Goal: Register for event/course

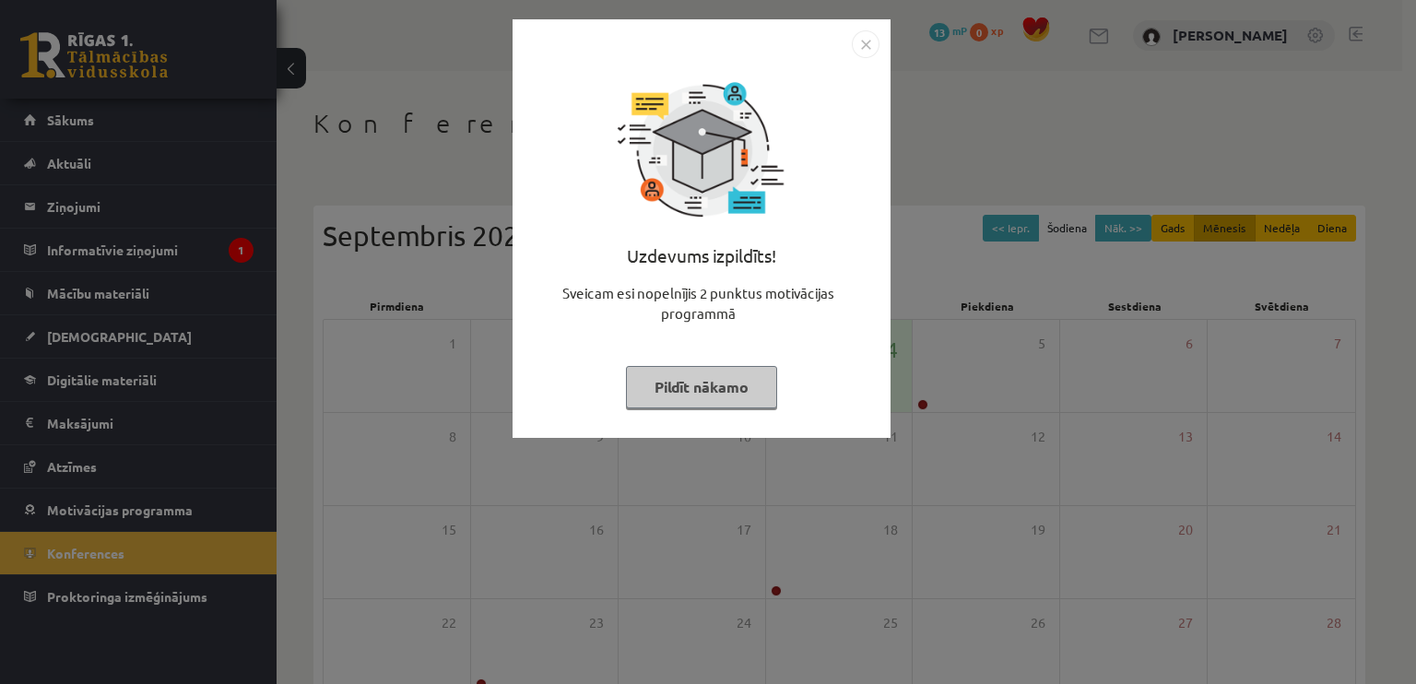
click at [748, 369] on button "Pildīt nākamo" at bounding box center [701, 387] width 151 height 42
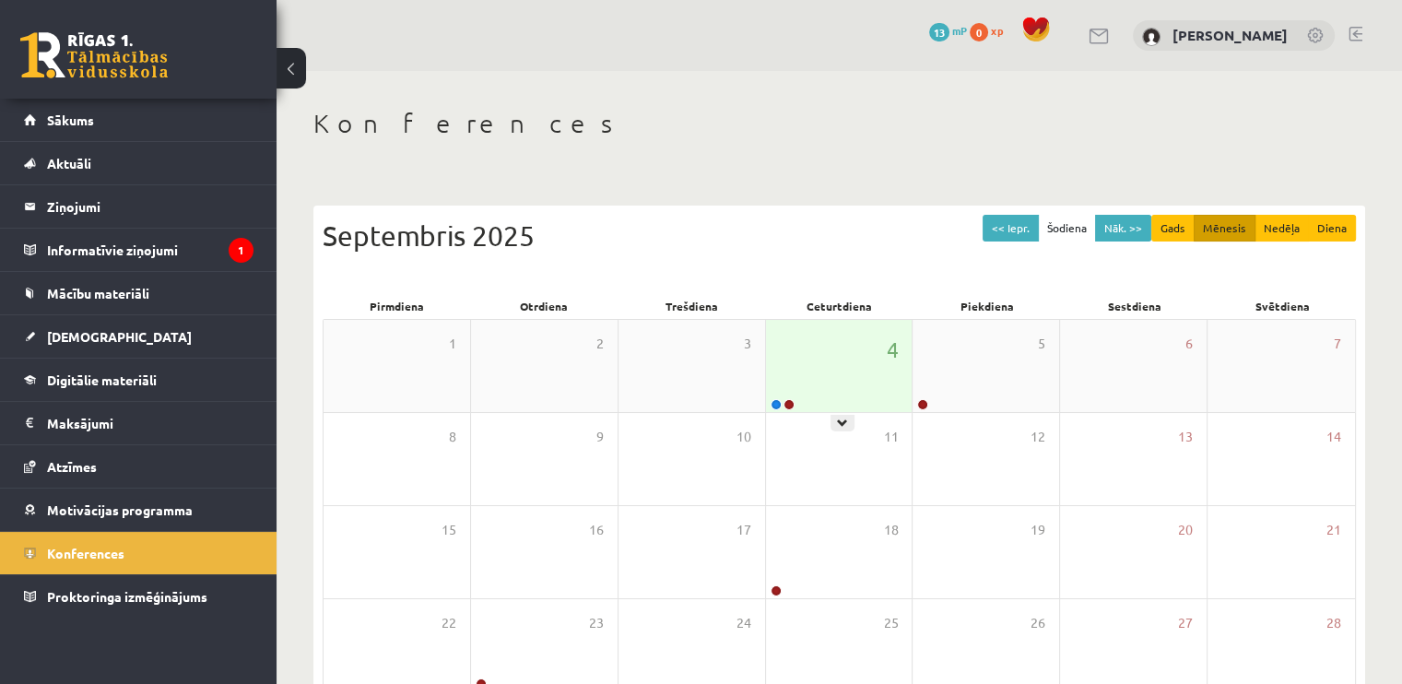
click at [794, 364] on div "4" at bounding box center [839, 366] width 147 height 92
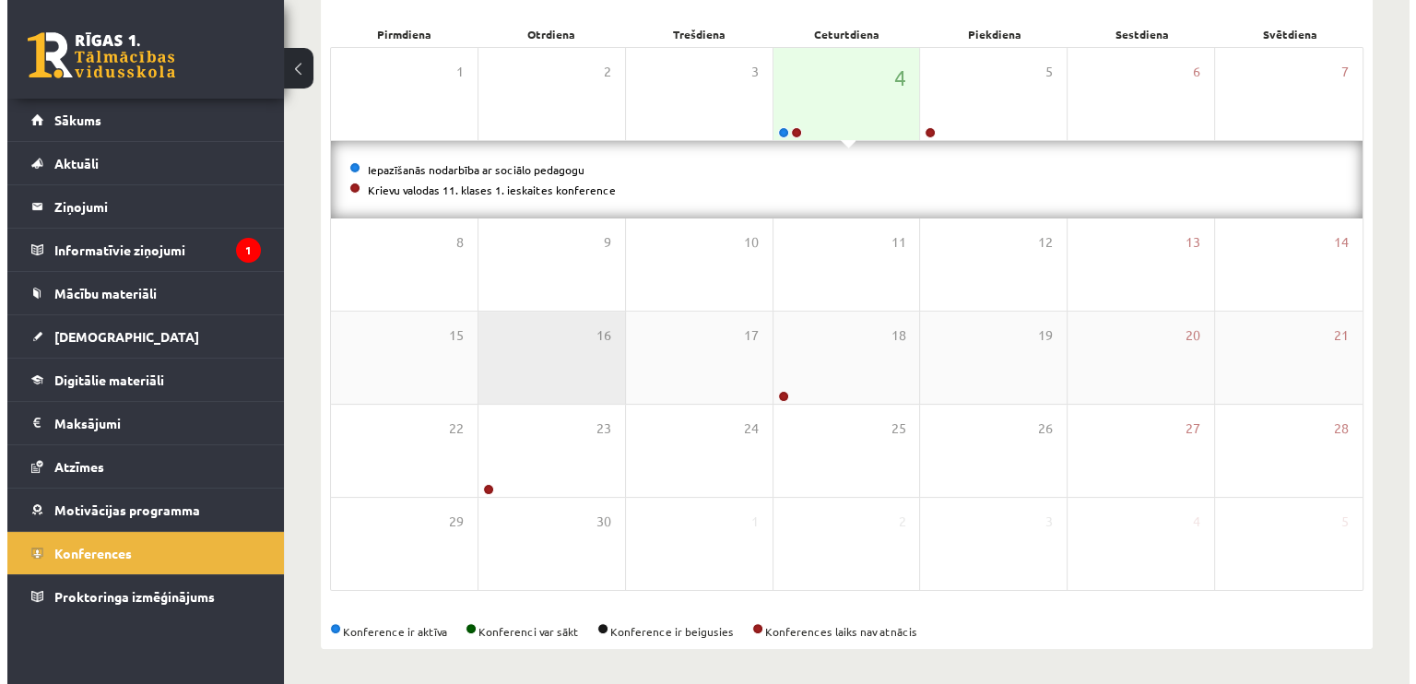
scroll to position [273, 0]
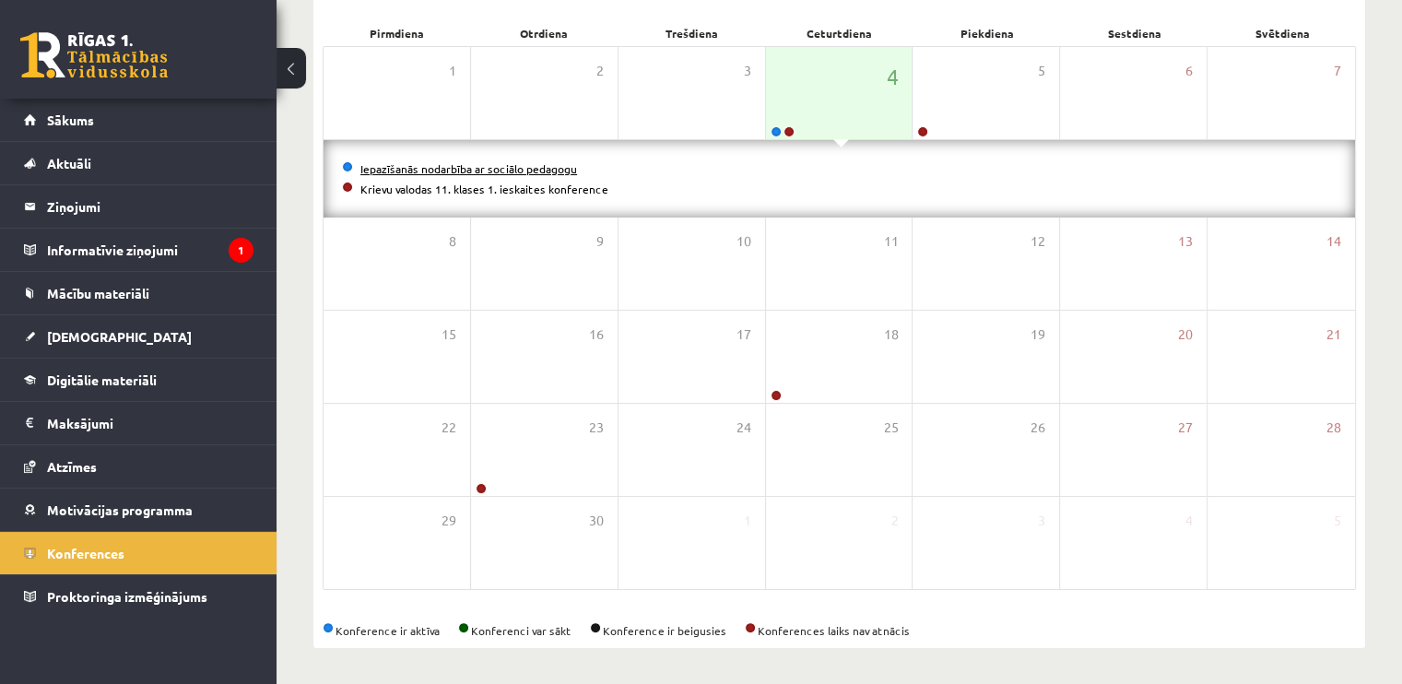
click at [417, 168] on link "Iepazīšanās nodarbība ar sociālo pedagogu" at bounding box center [468, 168] width 217 height 15
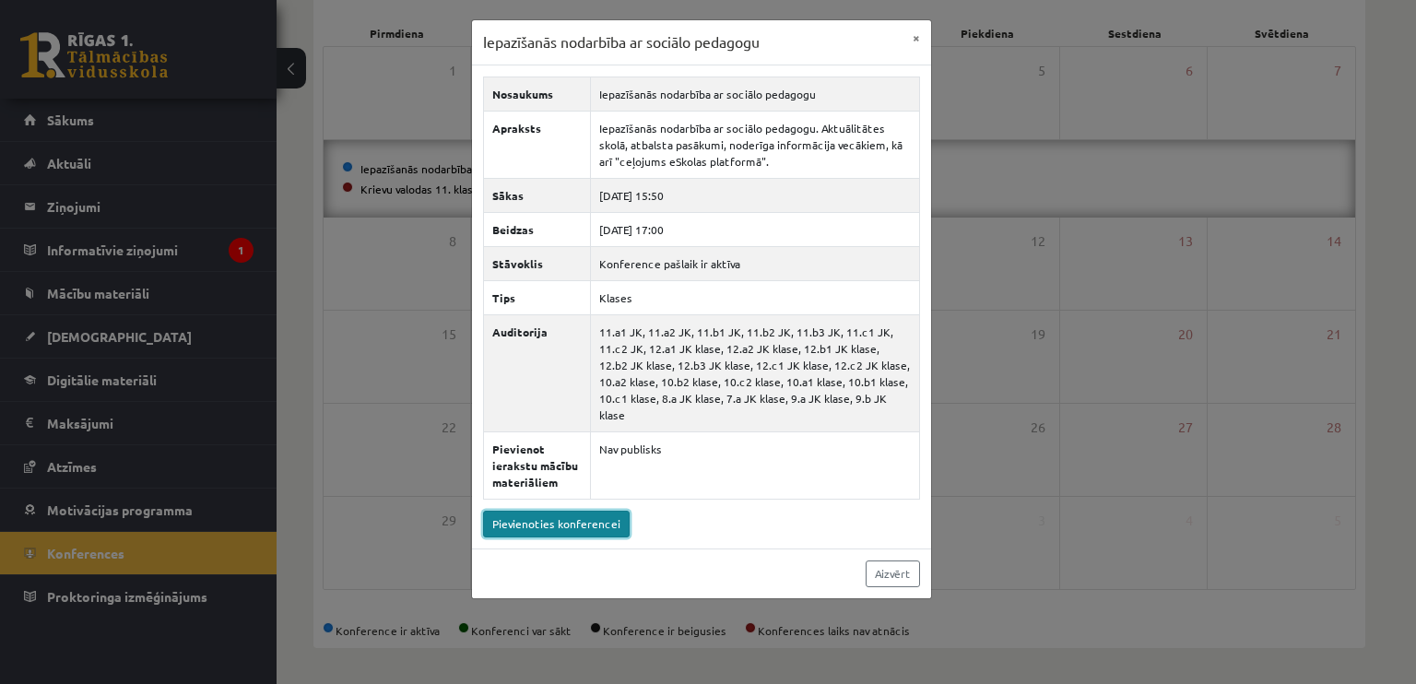
click at [600, 511] on link "Pievienoties konferencei" at bounding box center [556, 524] width 147 height 27
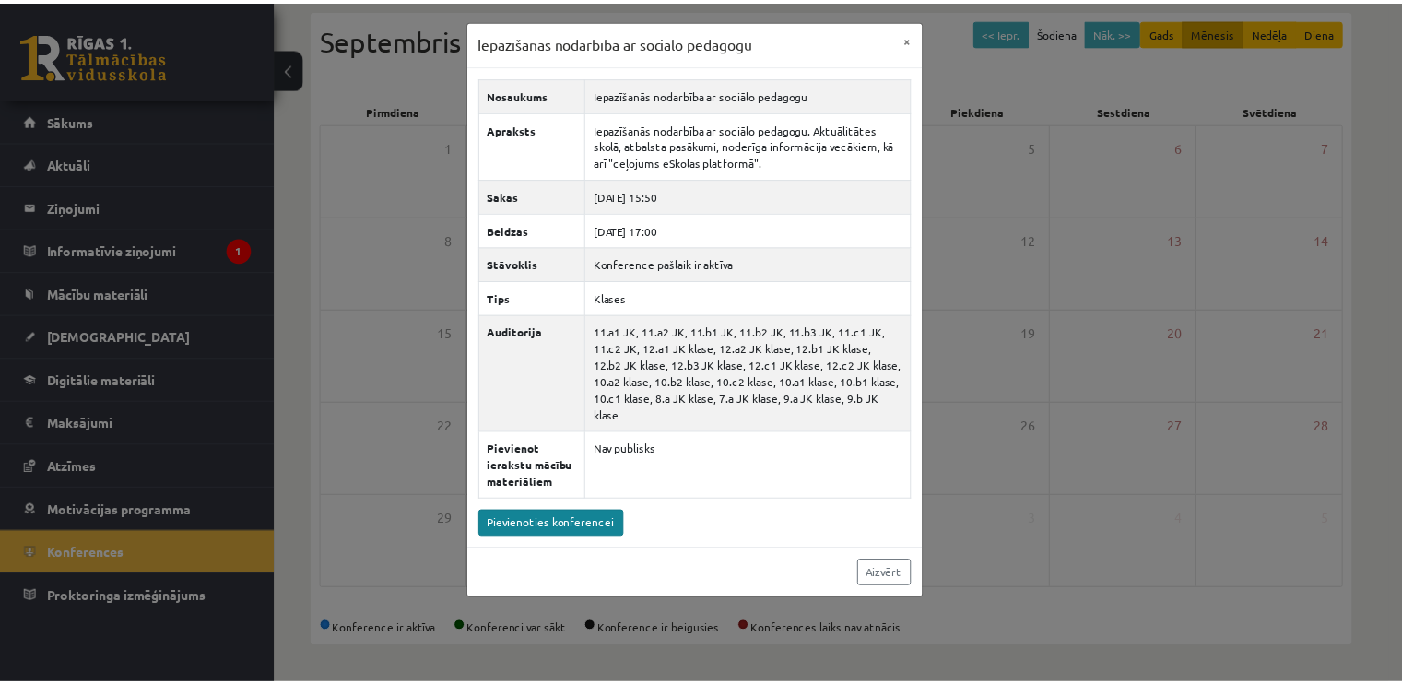
scroll to position [195, 0]
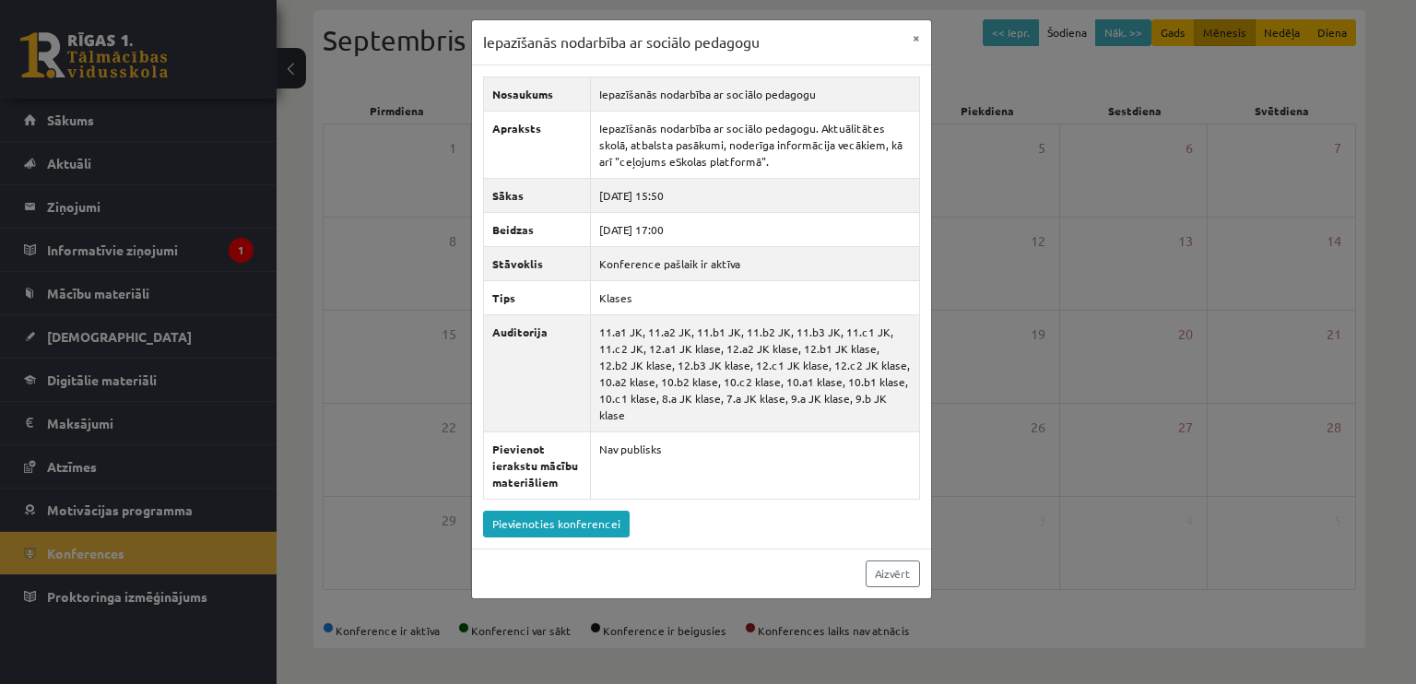
drag, startPoint x: 424, startPoint y: 237, endPoint x: 413, endPoint y: 251, distance: 17.7
click at [415, 250] on div "Iepazīšanās nodarbība ar sociālo pedagogu × Nosaukums Iepazīšanās nodarbība ar …" at bounding box center [708, 342] width 1416 height 684
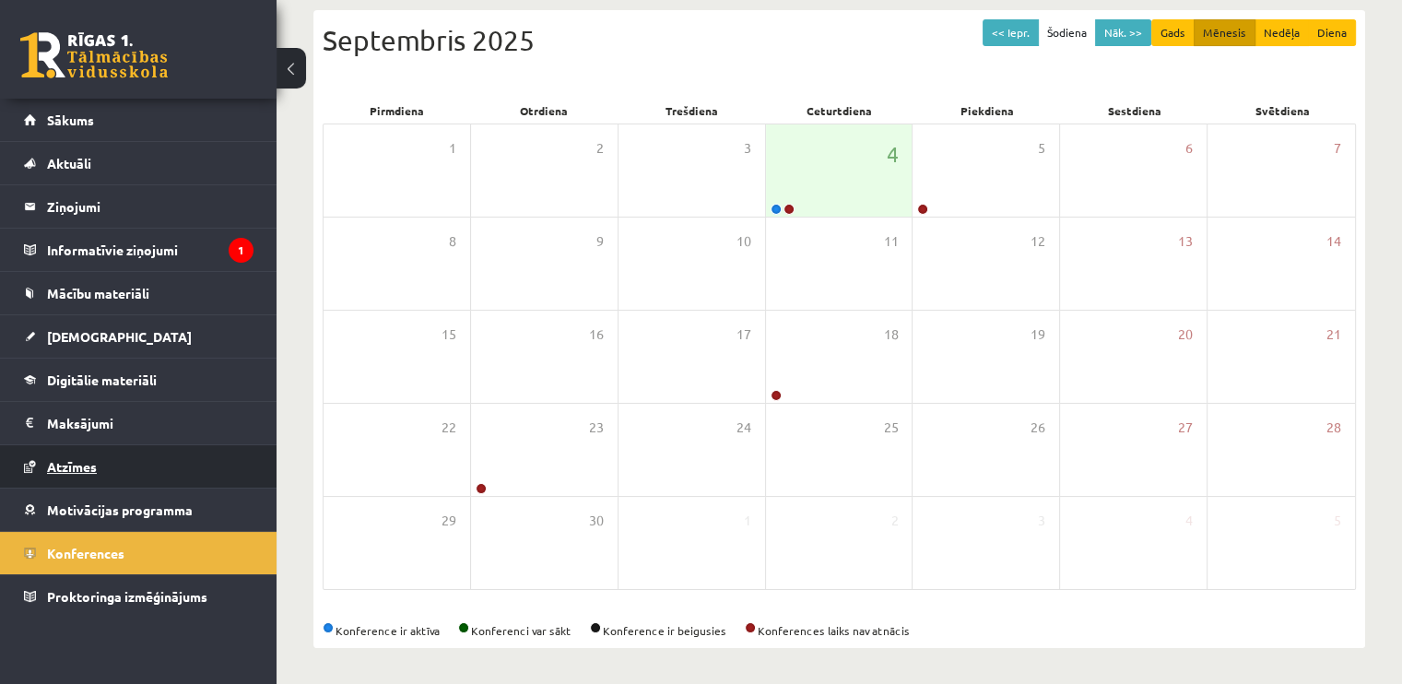
click at [70, 456] on link "Atzīmes" at bounding box center [138, 466] width 229 height 42
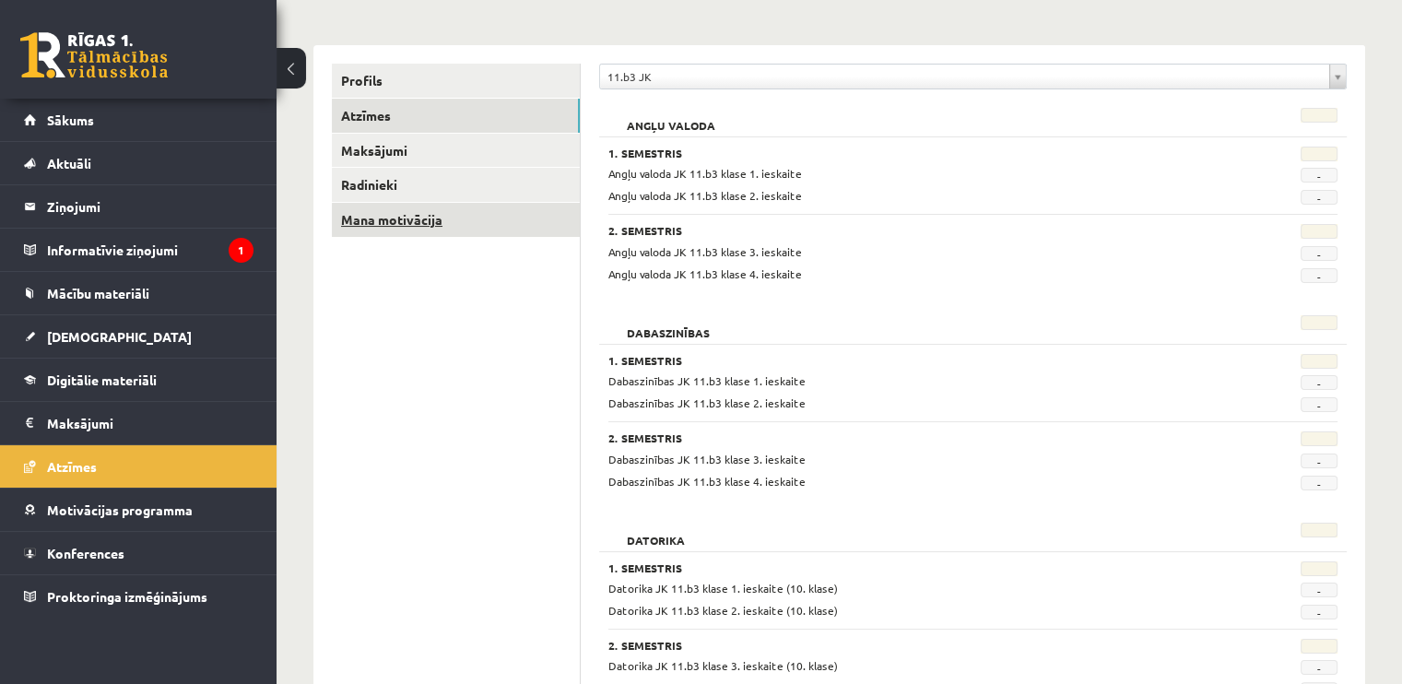
click at [416, 219] on link "Mana motivācija" at bounding box center [456, 220] width 248 height 34
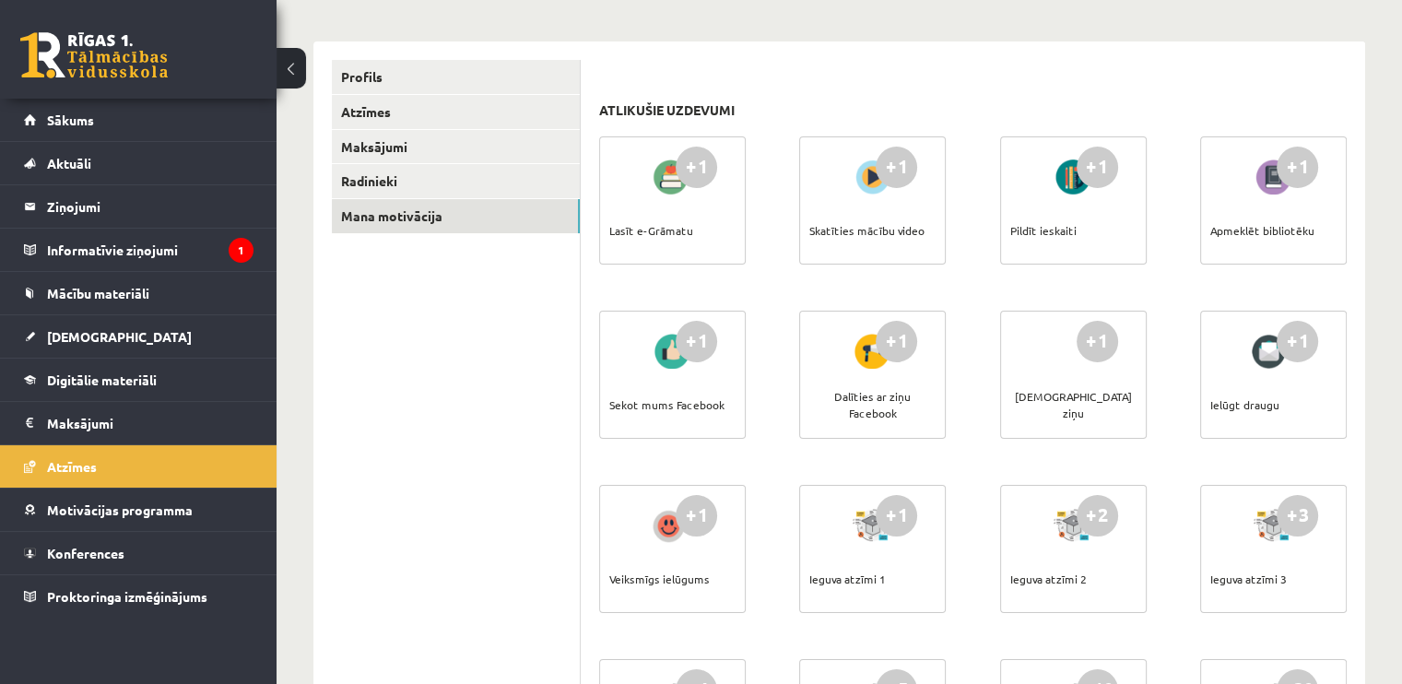
scroll to position [195, 0]
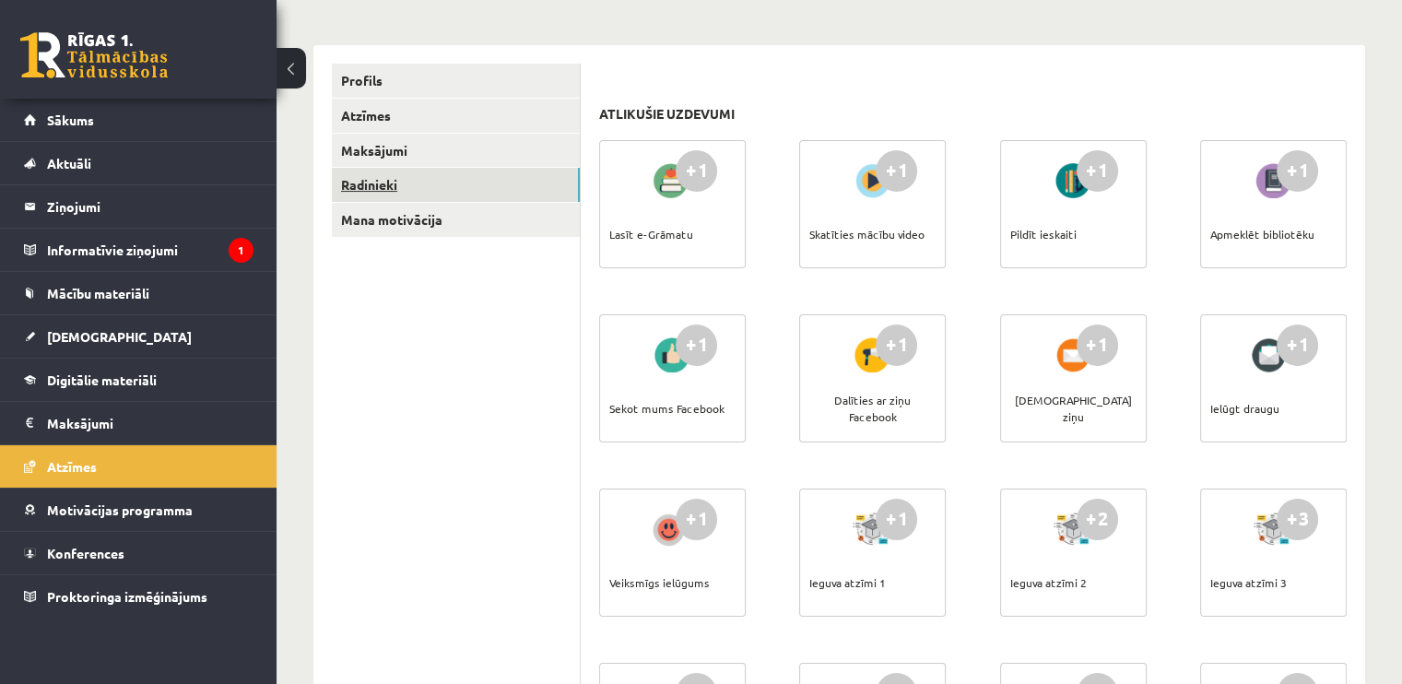
click at [461, 183] on link "Radinieki" at bounding box center [456, 185] width 248 height 34
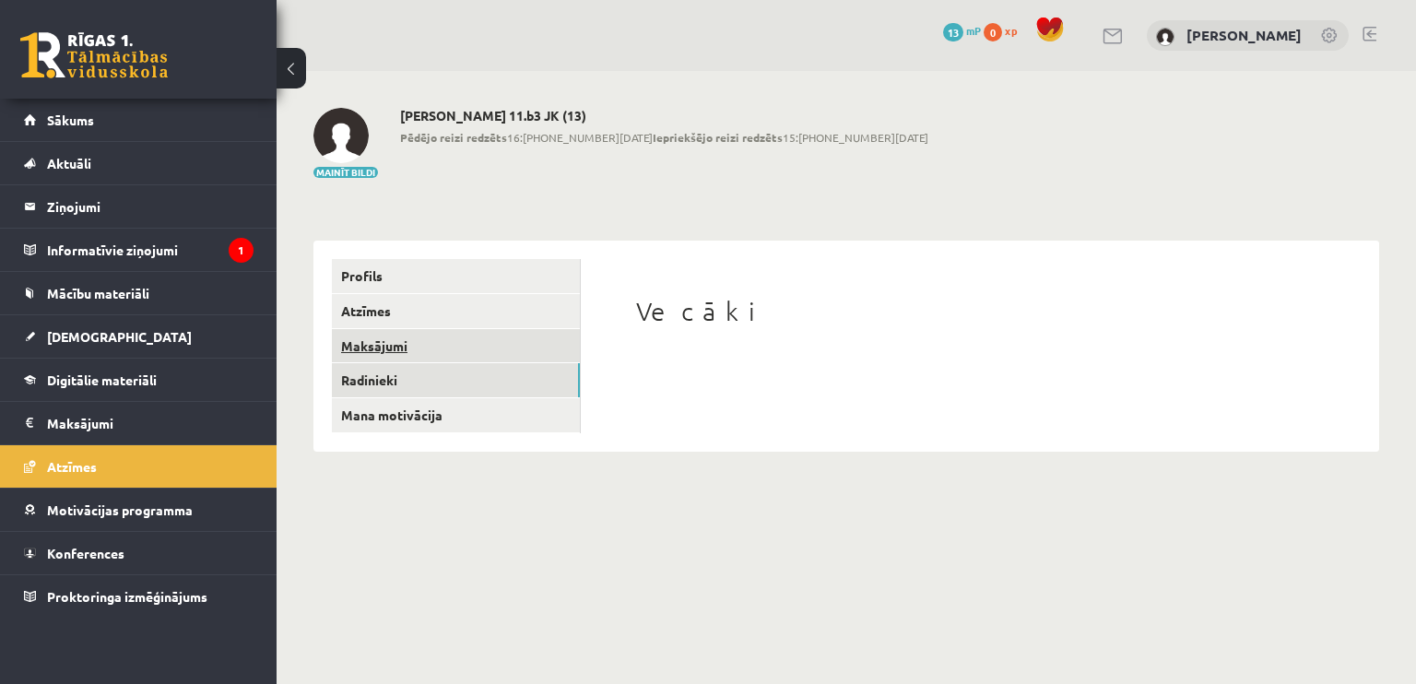
click at [427, 338] on link "Maksājumi" at bounding box center [456, 346] width 248 height 34
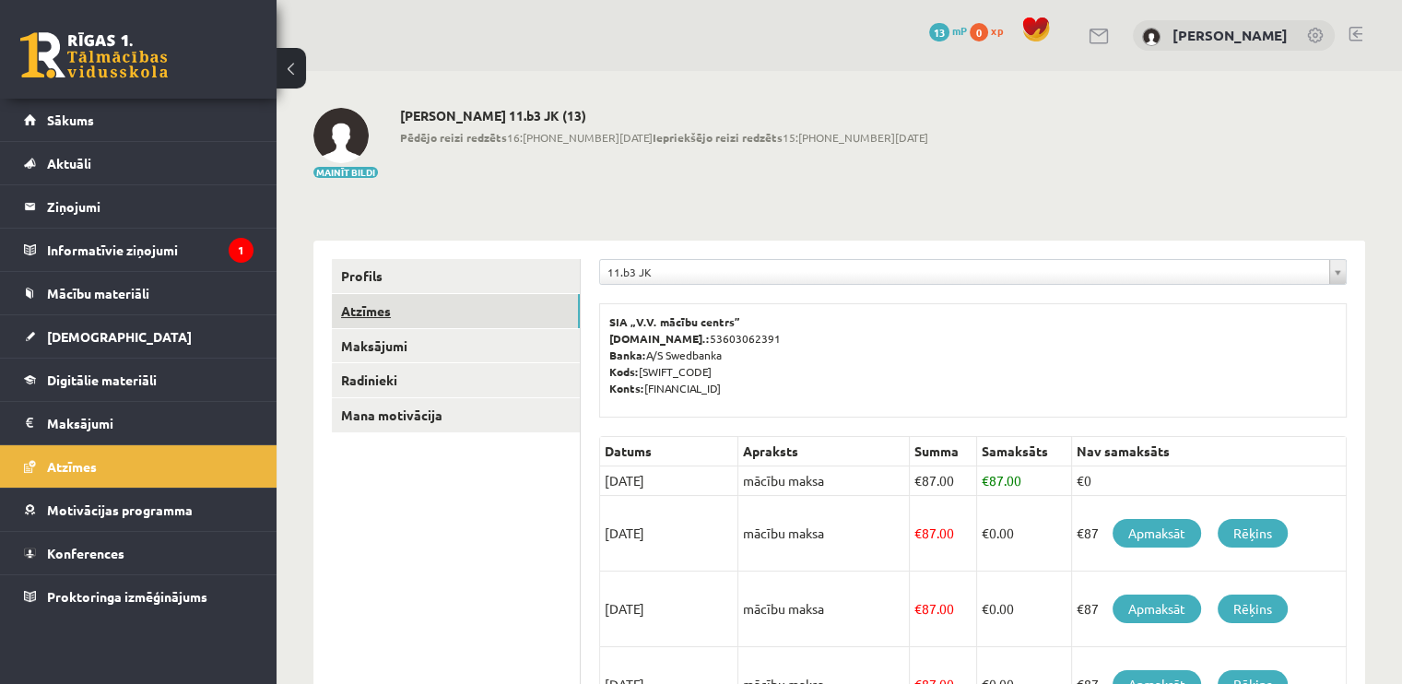
click at [434, 301] on link "Atzīmes" at bounding box center [456, 311] width 248 height 34
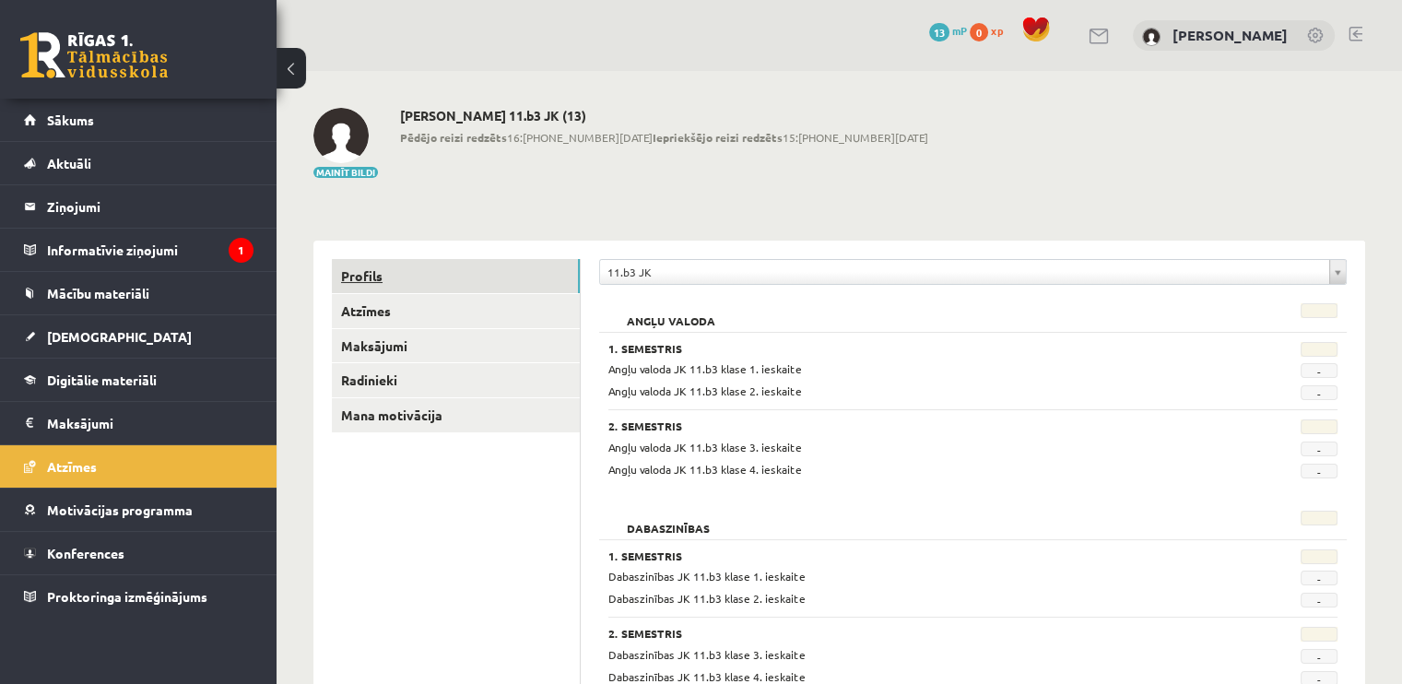
click at [359, 274] on link "Profils" at bounding box center [456, 276] width 248 height 34
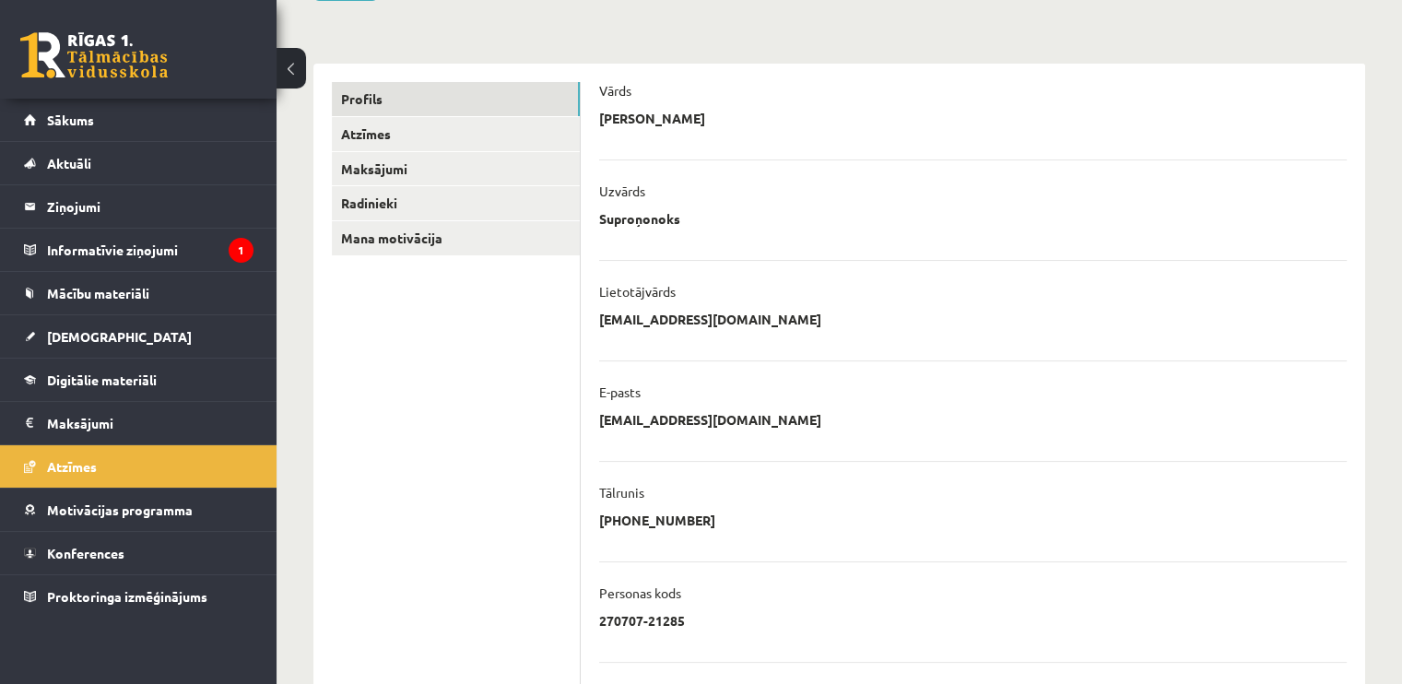
scroll to position [184, 0]
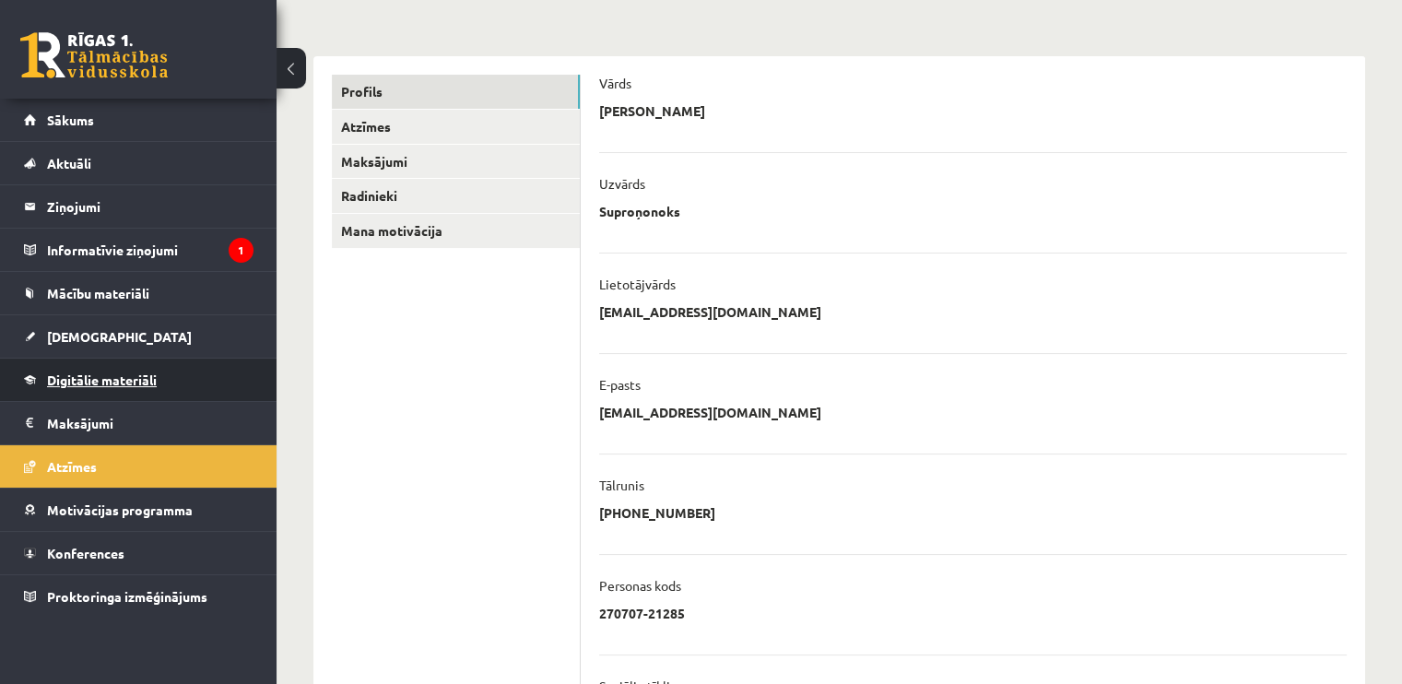
click at [149, 375] on span "Digitālie materiāli" at bounding box center [102, 379] width 110 height 17
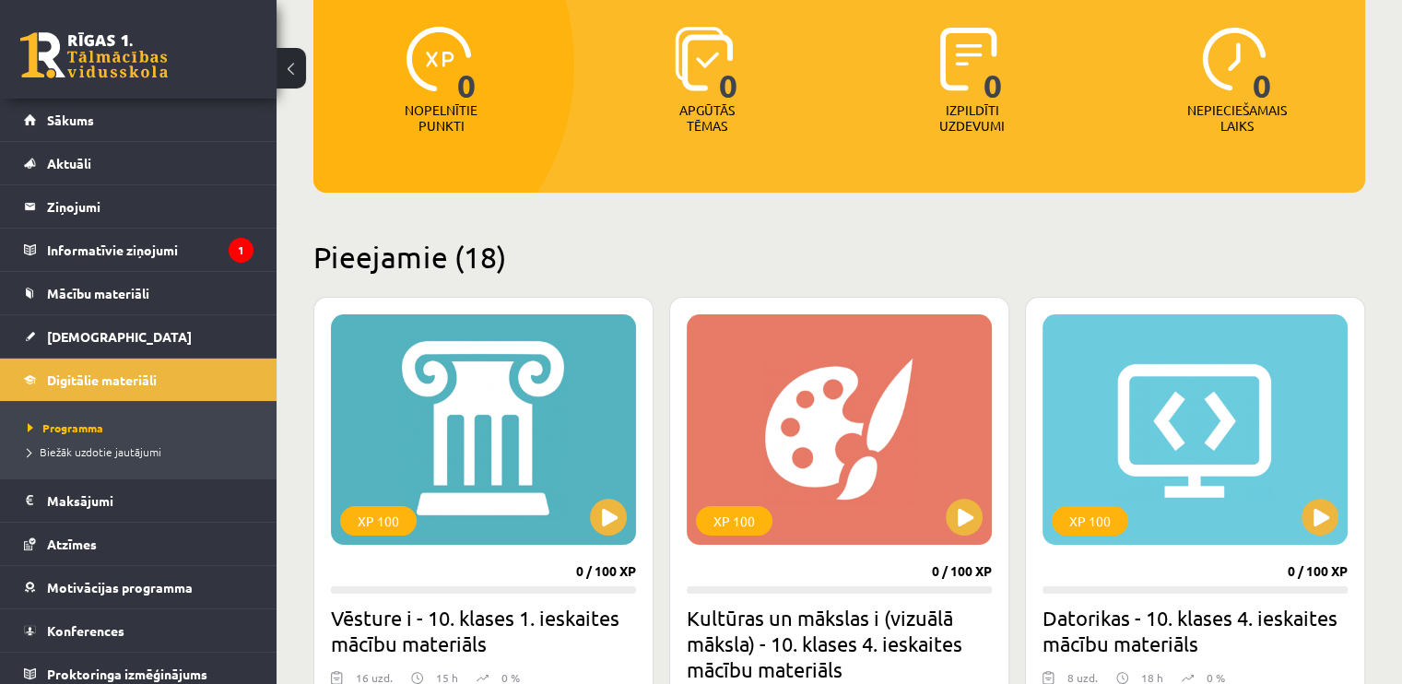
scroll to position [229, 0]
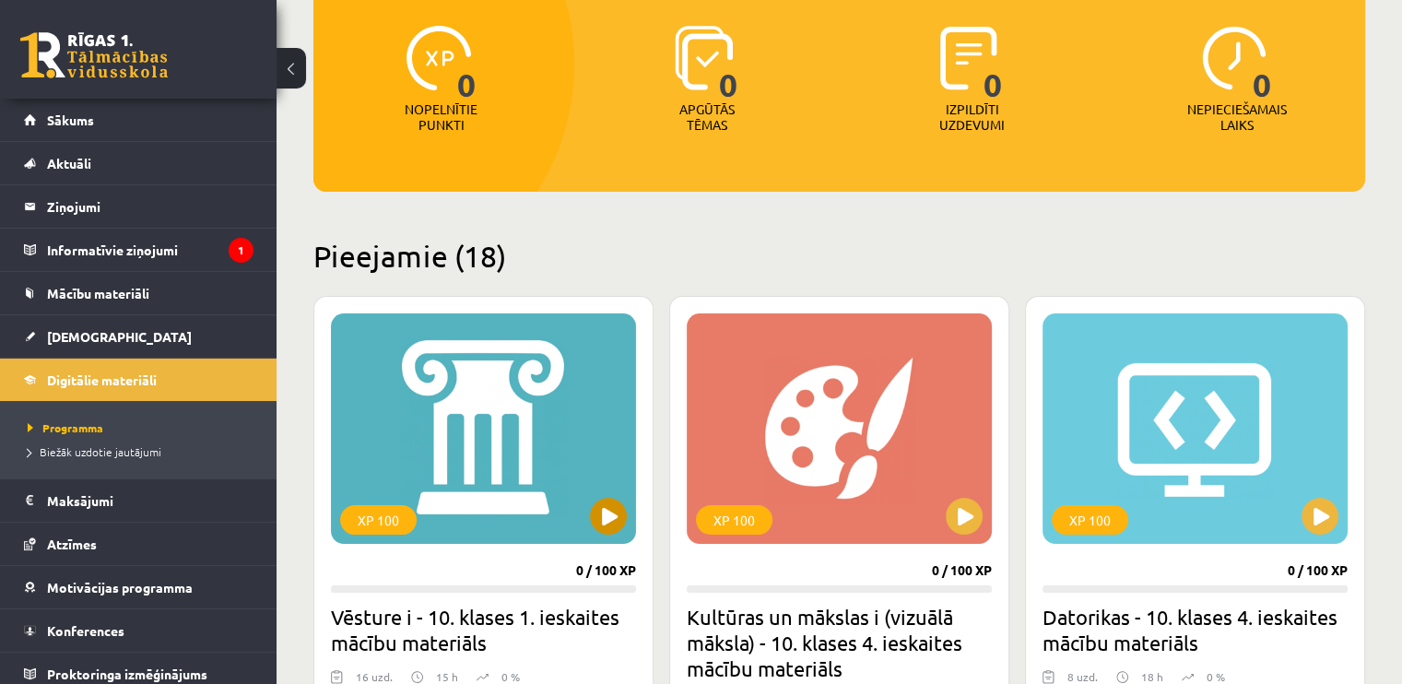
click at [593, 500] on div "XP 100" at bounding box center [483, 428] width 305 height 230
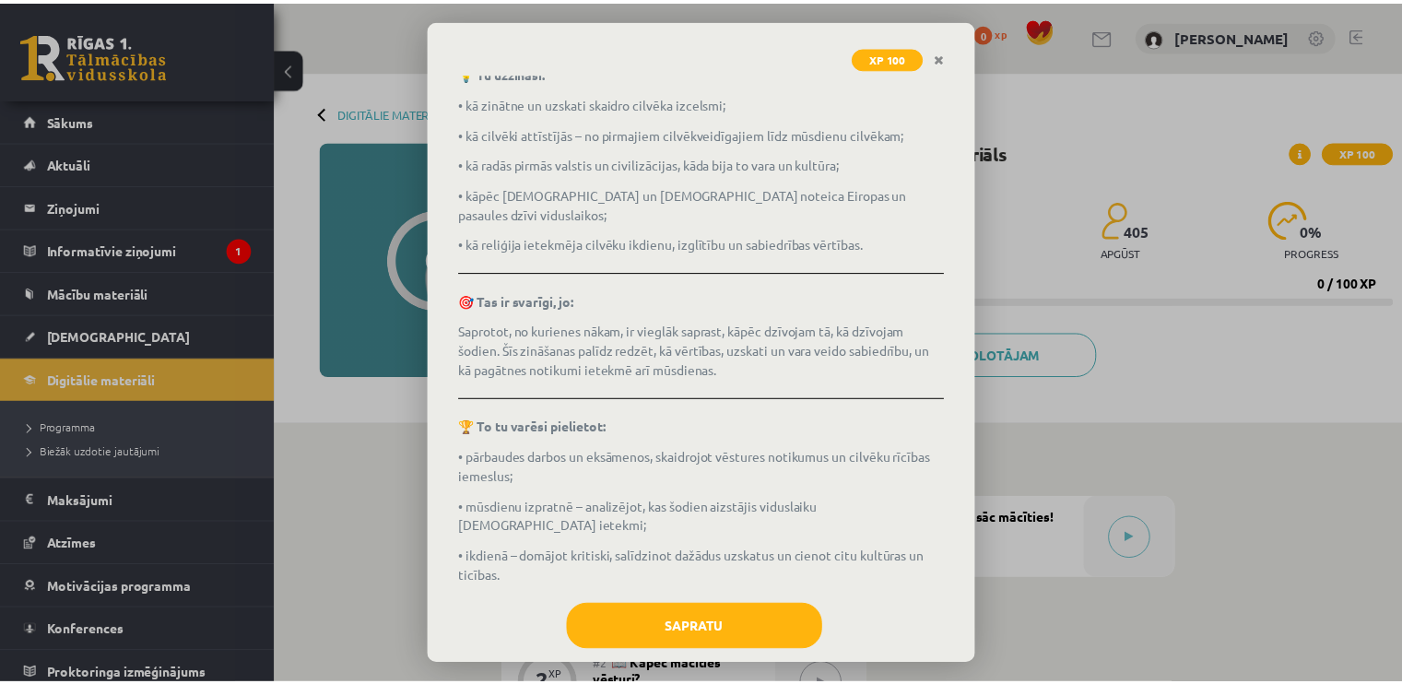
scroll to position [247, 0]
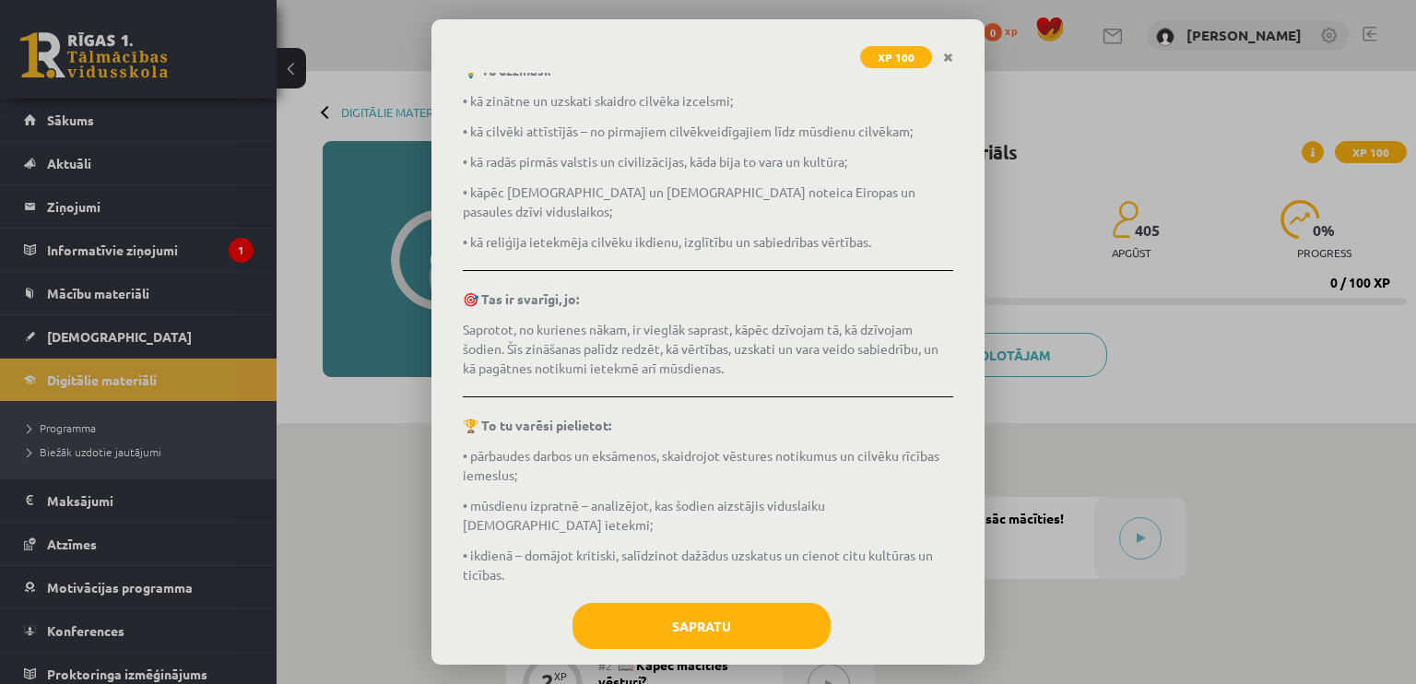
click at [1095, 353] on div "XP 100 Vēsture i - 10. klases 1. ieskaites mācību materiāls Ko tu iemācīsies? K…" at bounding box center [708, 342] width 1416 height 684
click at [958, 45] on link "Close" at bounding box center [948, 58] width 32 height 36
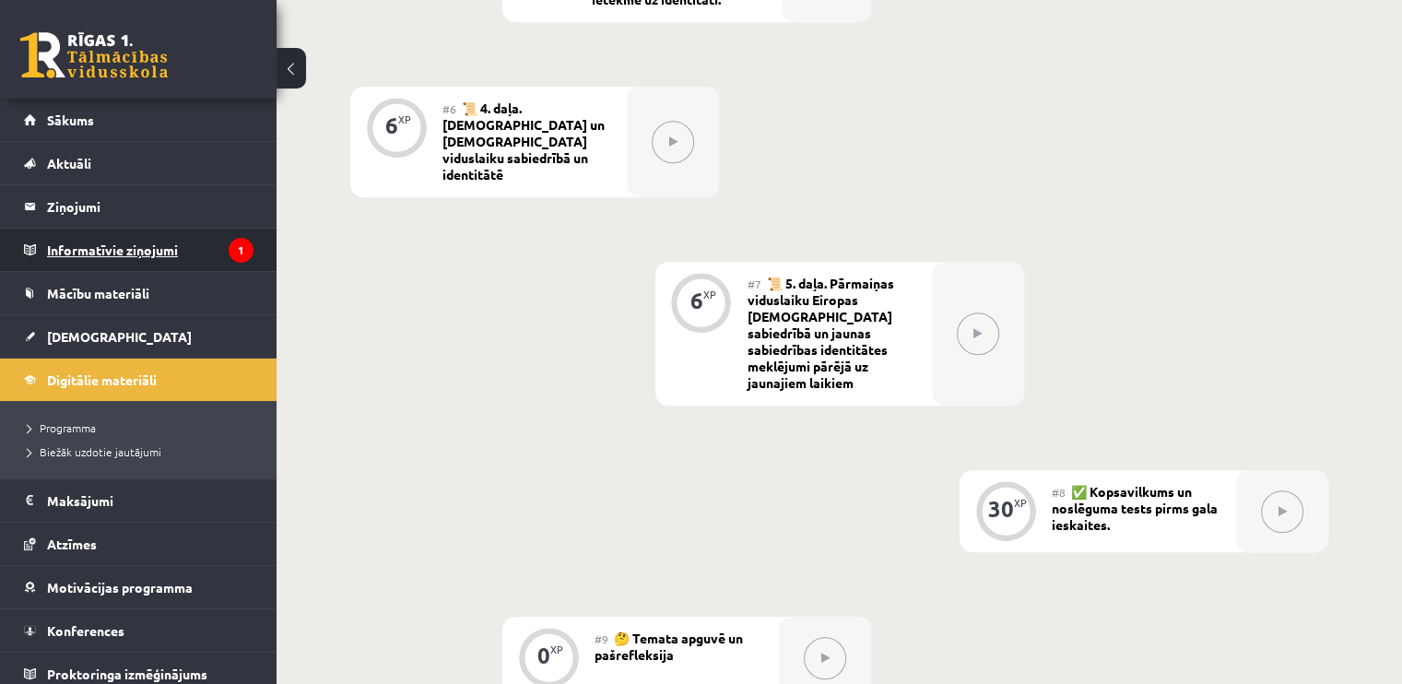
scroll to position [1181, 0]
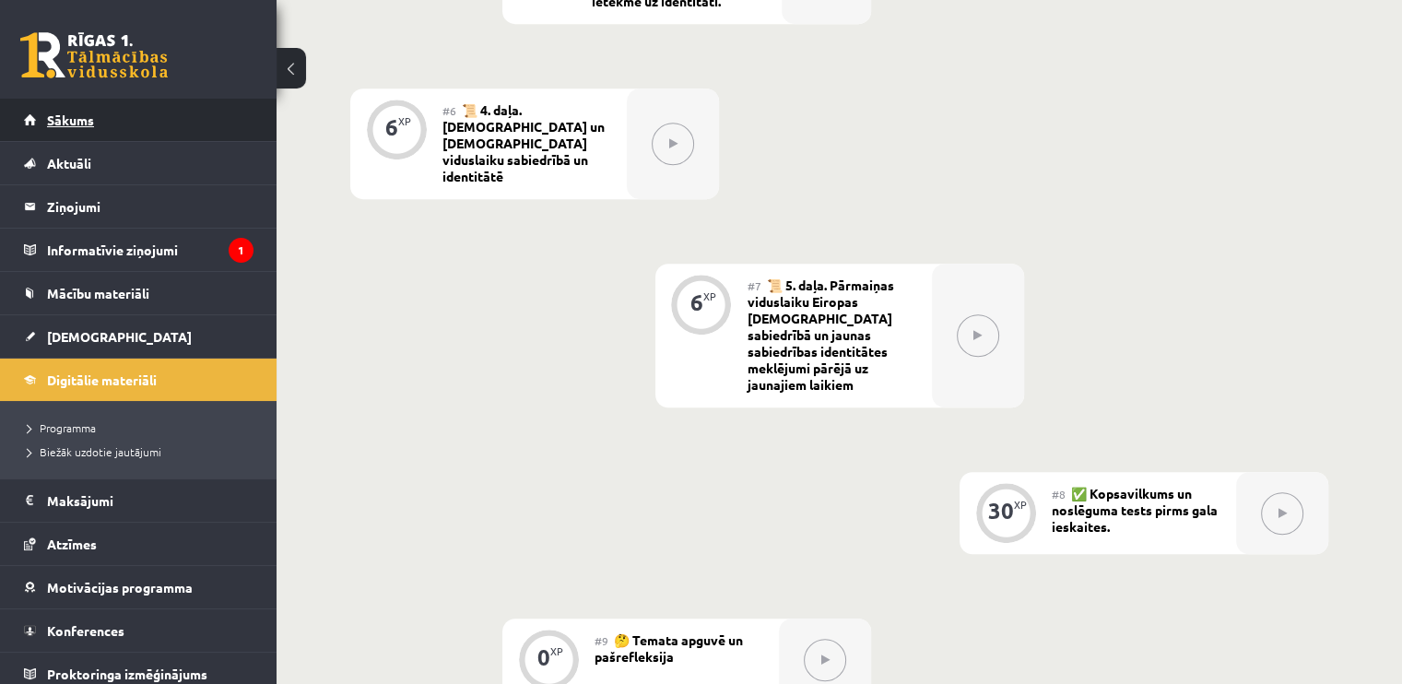
click at [133, 133] on link "Sākums" at bounding box center [138, 120] width 229 height 42
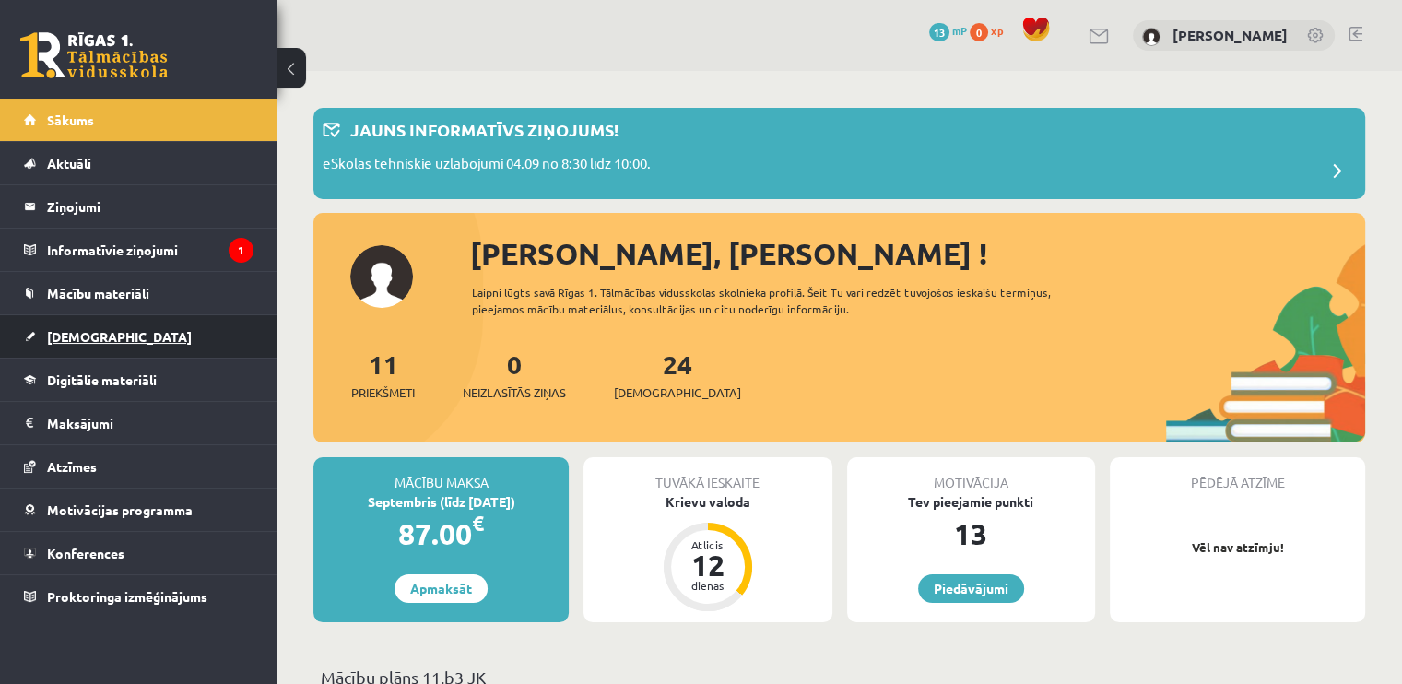
click at [149, 343] on link "[DEMOGRAPHIC_DATA]" at bounding box center [138, 336] width 229 height 42
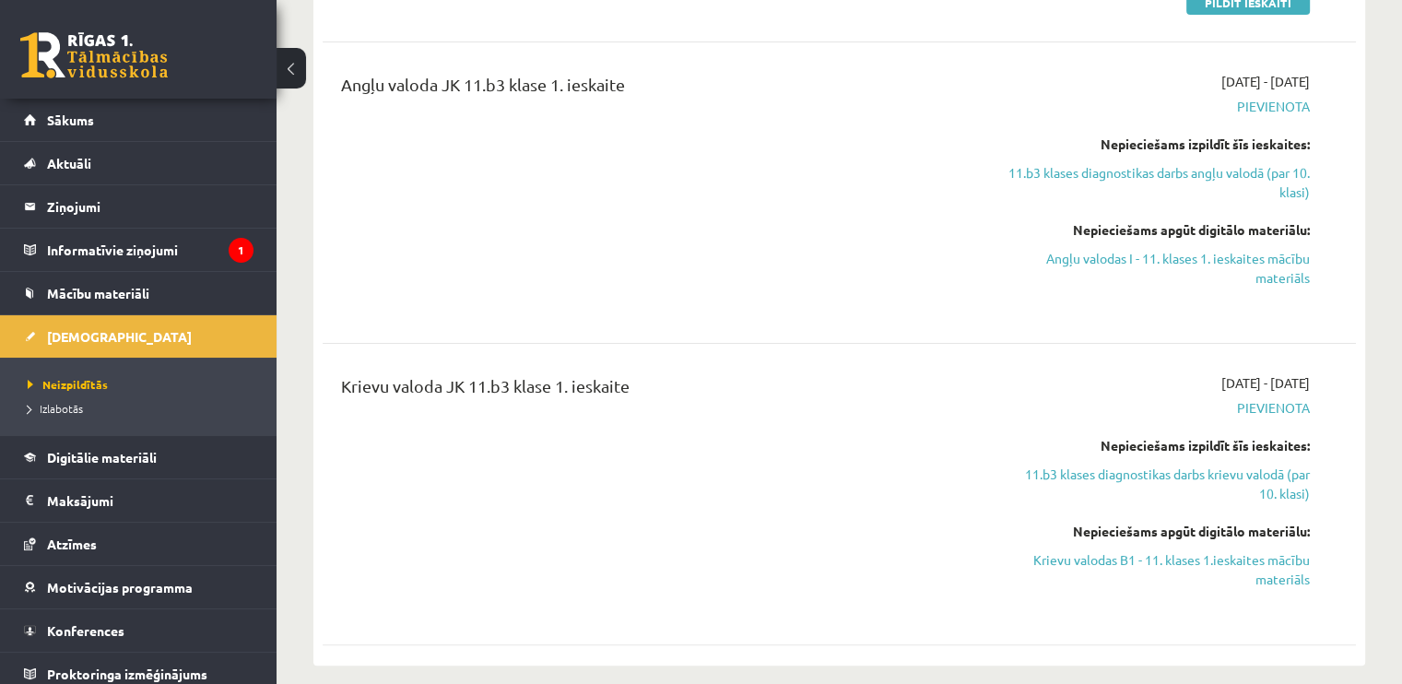
scroll to position [369, 0]
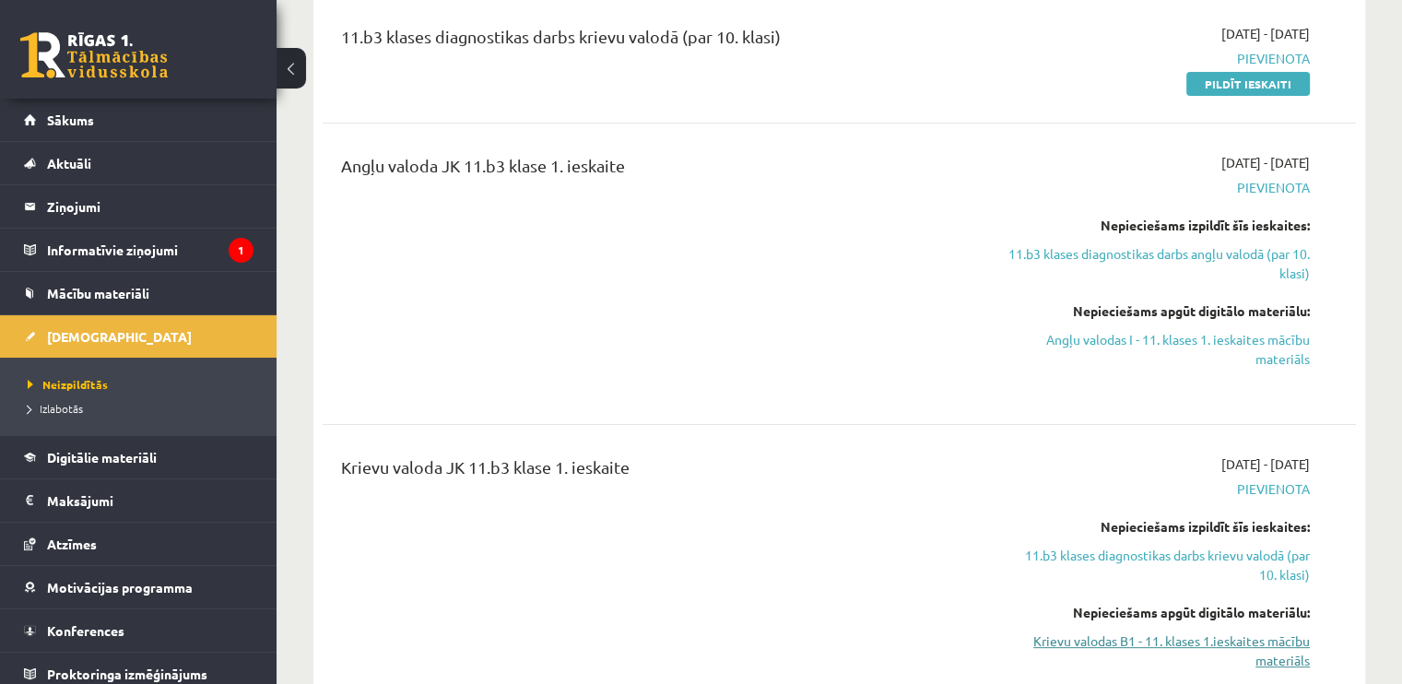
click at [1154, 641] on link "Krievu valodas B1 - 11. klases 1.ieskaites mācību materiāls" at bounding box center [1157, 650] width 304 height 39
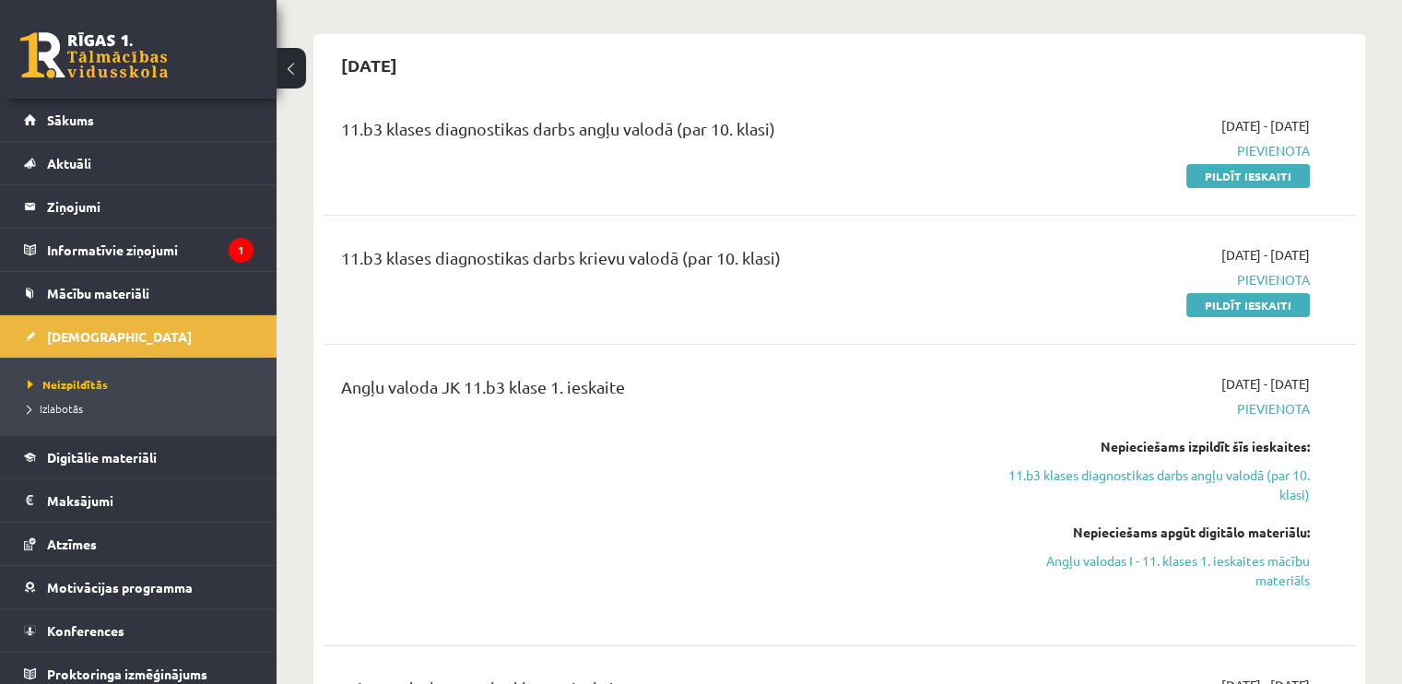
scroll to position [92, 0]
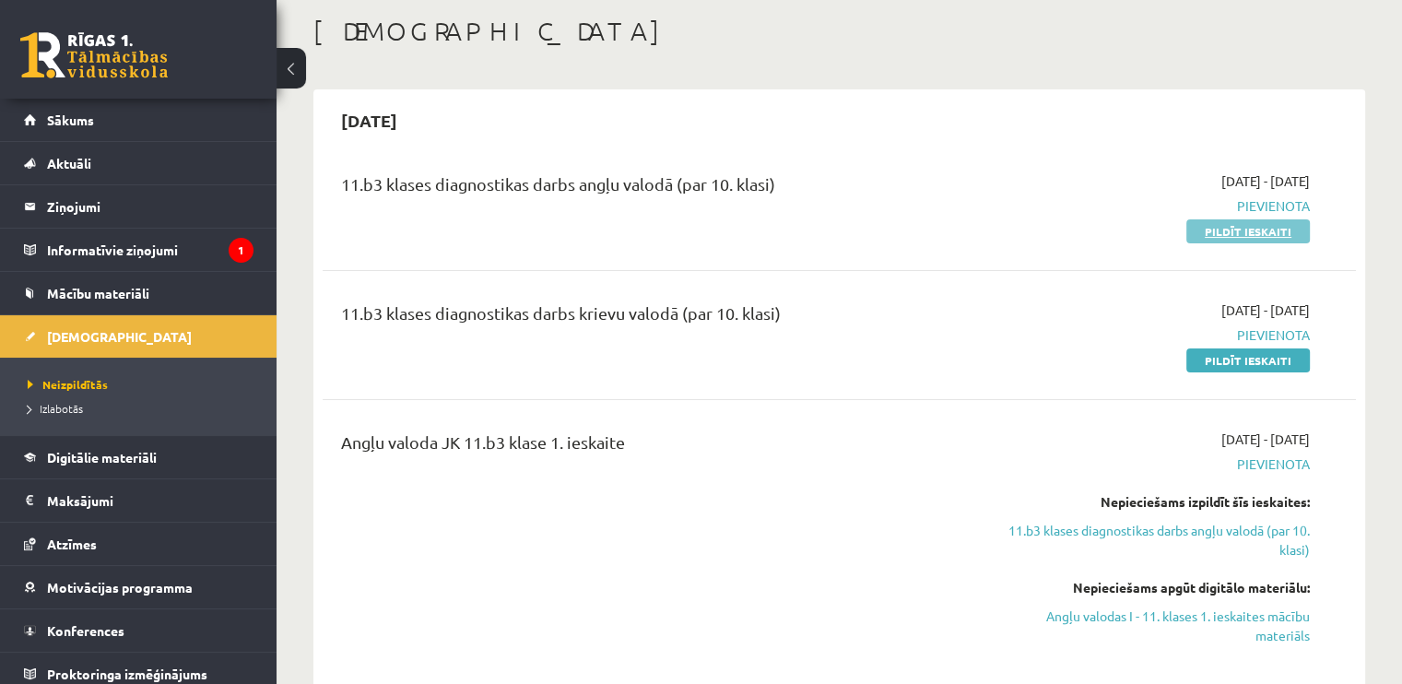
click at [1210, 236] on link "Pildīt ieskaiti" at bounding box center [1247, 231] width 123 height 24
click at [100, 108] on link "Sākums" at bounding box center [138, 120] width 229 height 42
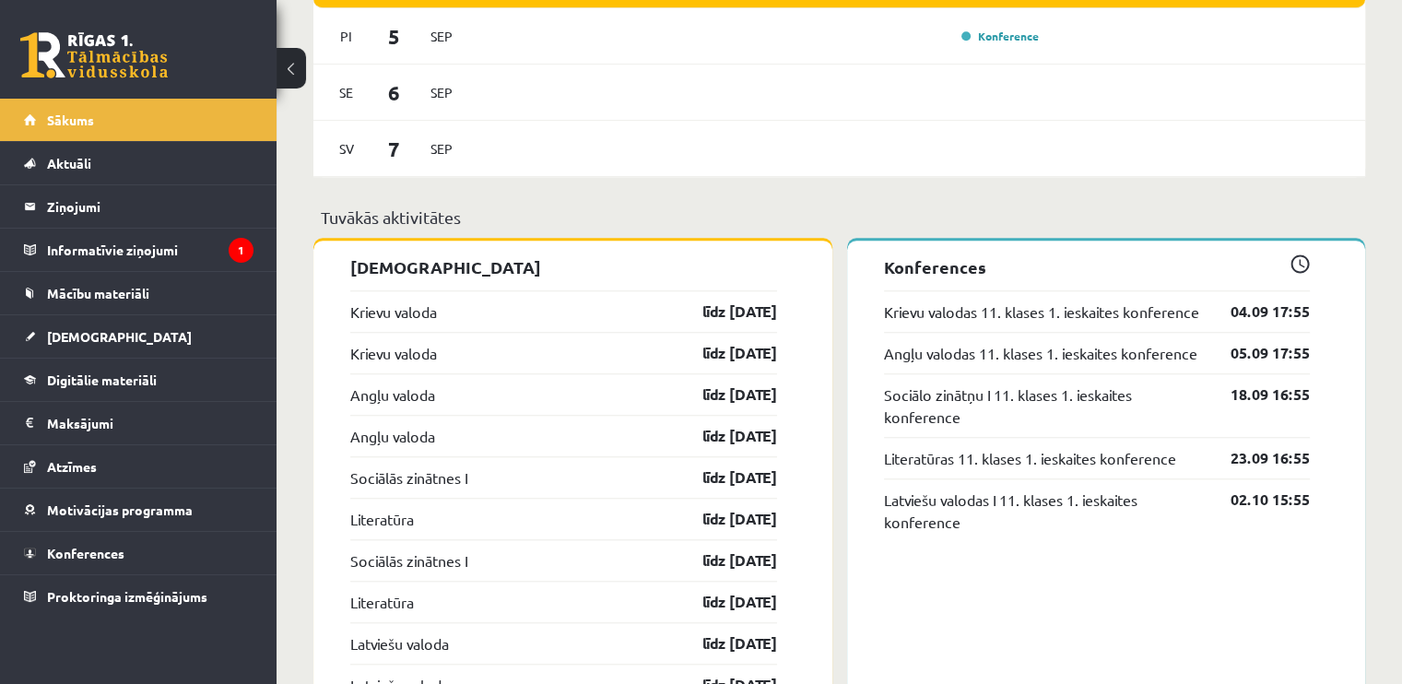
scroll to position [1659, 0]
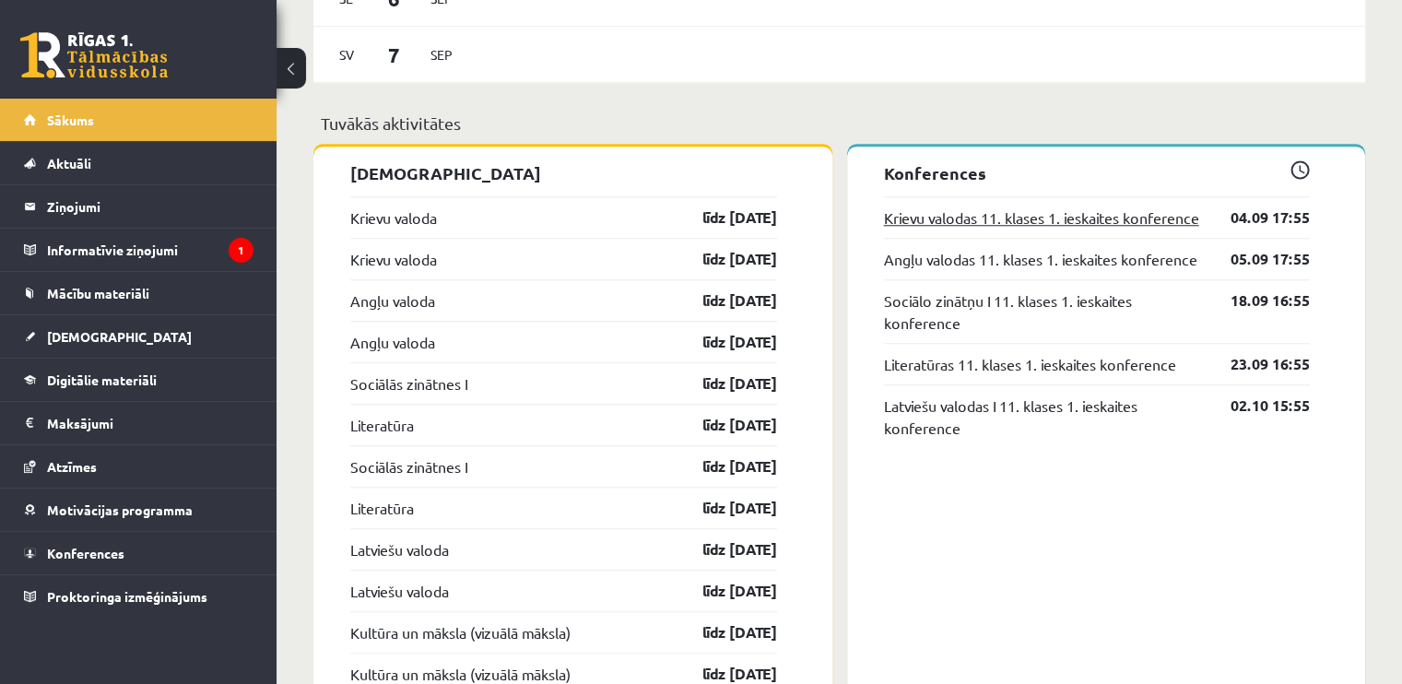
click at [1076, 229] on link "Krievu valodas 11. klases 1. ieskaites konference" at bounding box center [1041, 217] width 315 height 22
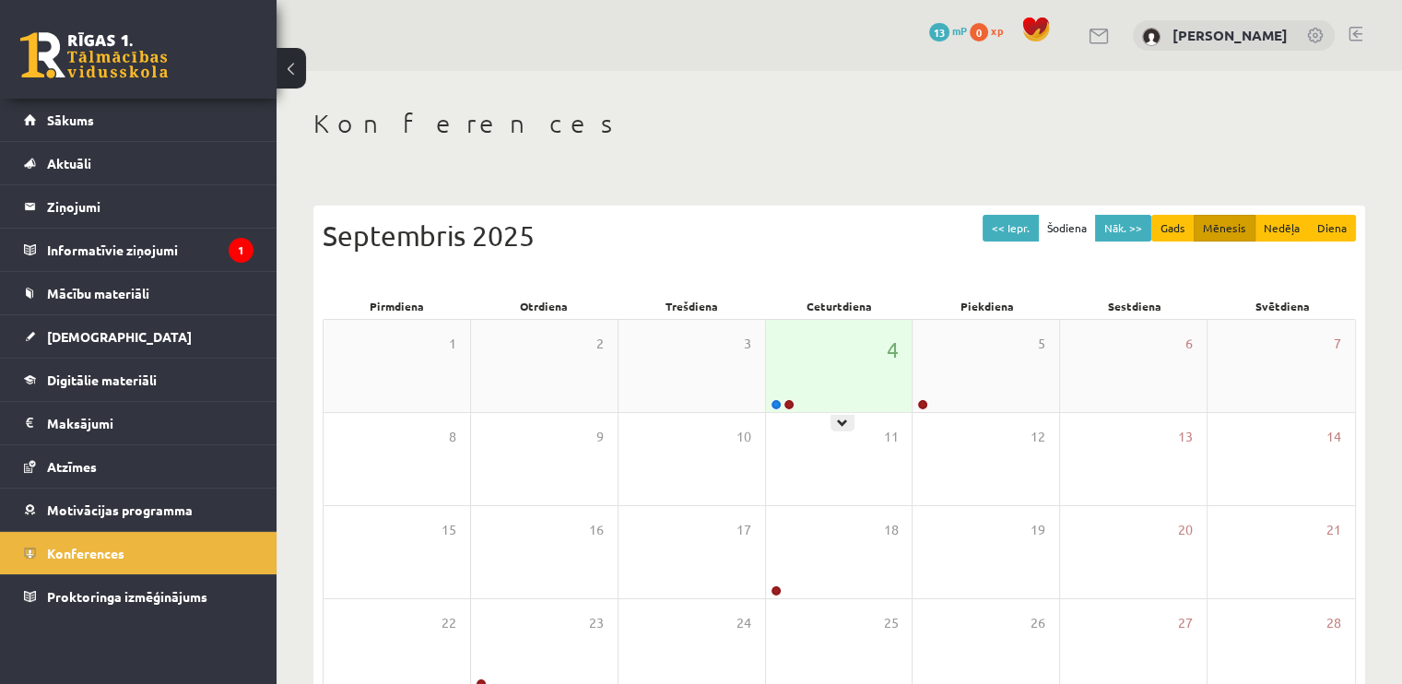
click at [837, 371] on div "4" at bounding box center [839, 366] width 147 height 92
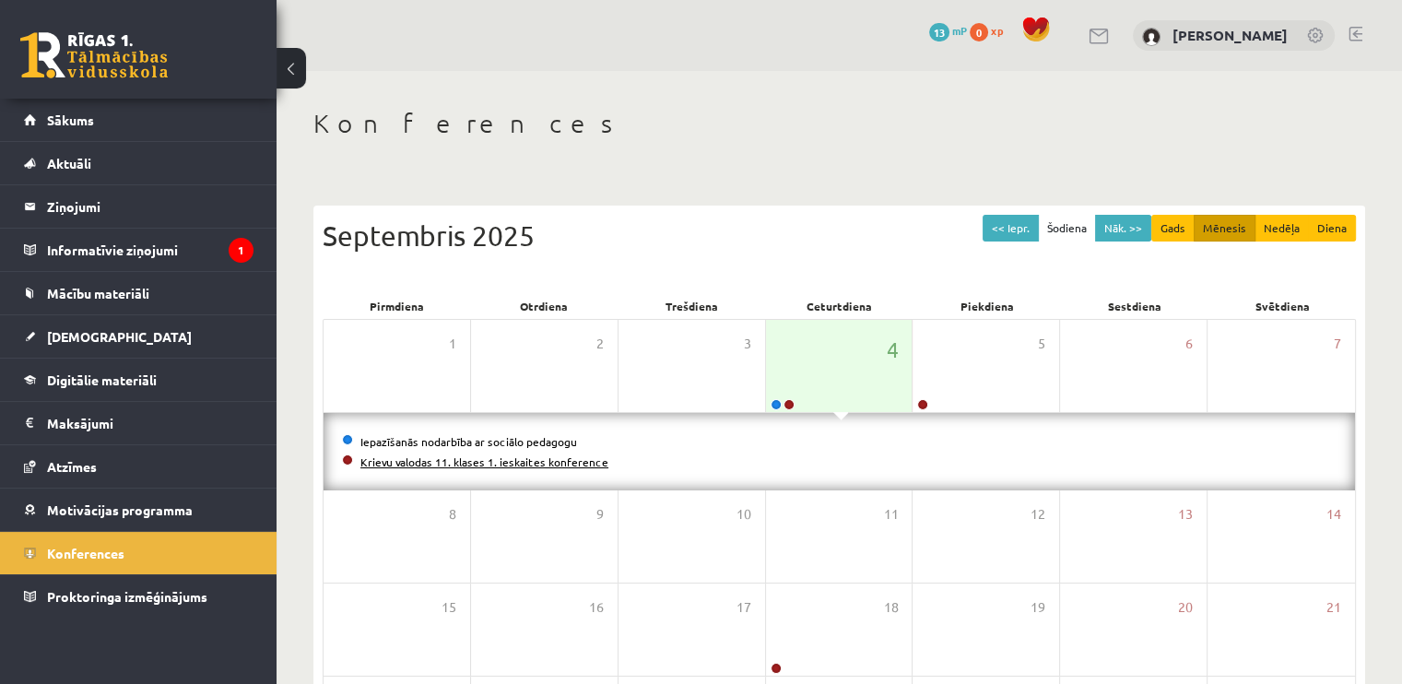
click at [476, 464] on link "Krievu valodas 11. klases 1. ieskaites konference" at bounding box center [484, 461] width 248 height 15
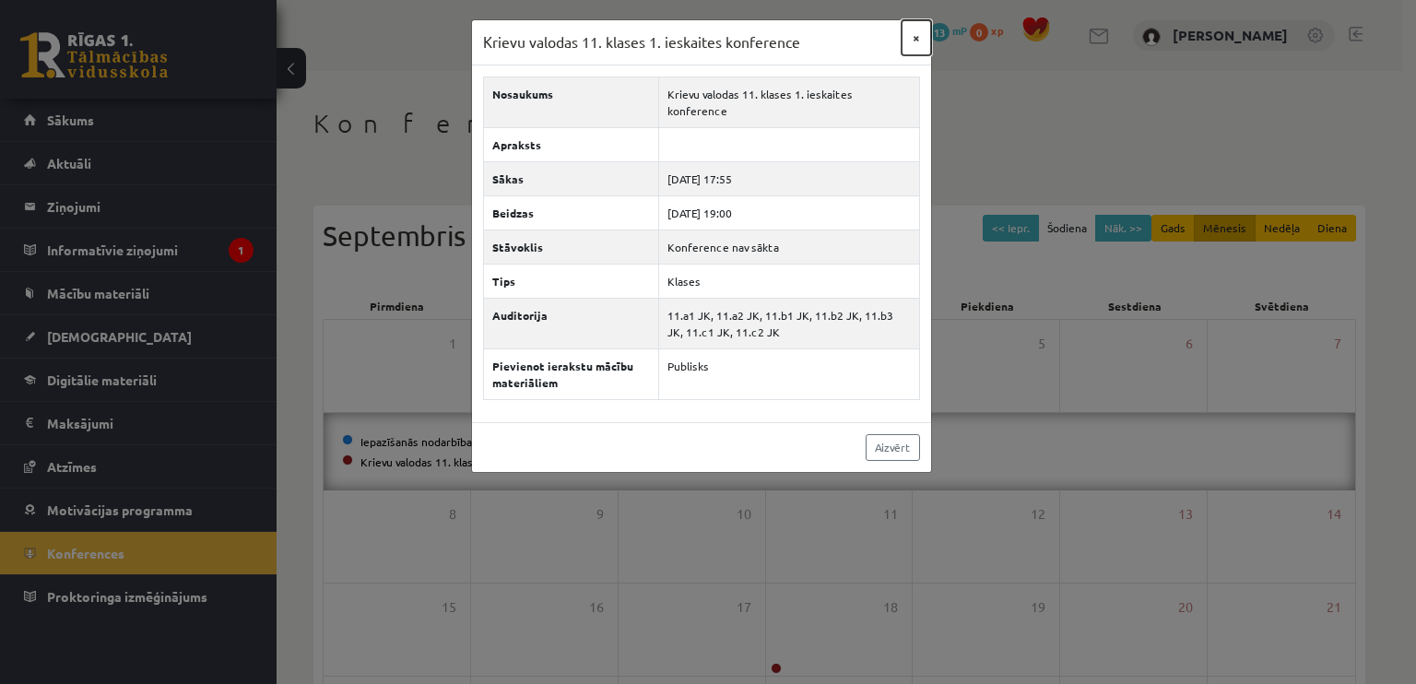
click at [914, 45] on button "×" at bounding box center [915, 37] width 29 height 35
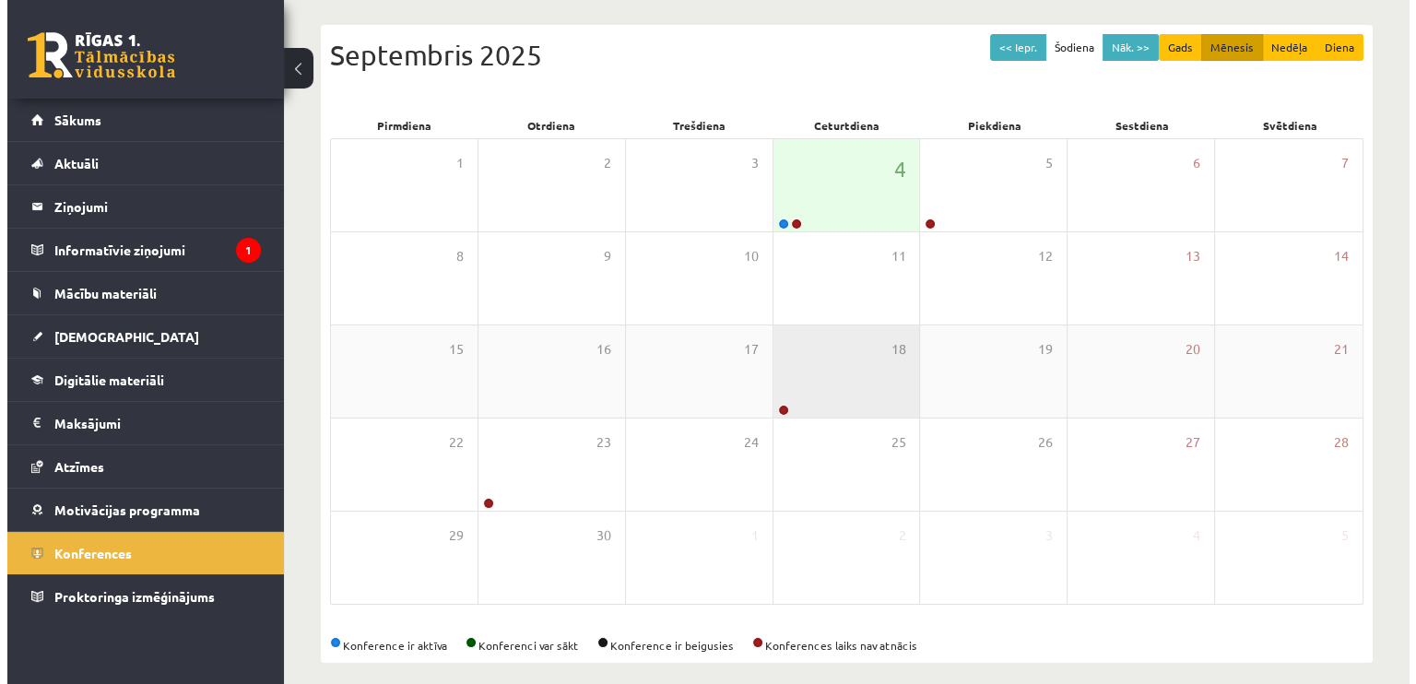
scroll to position [195, 0]
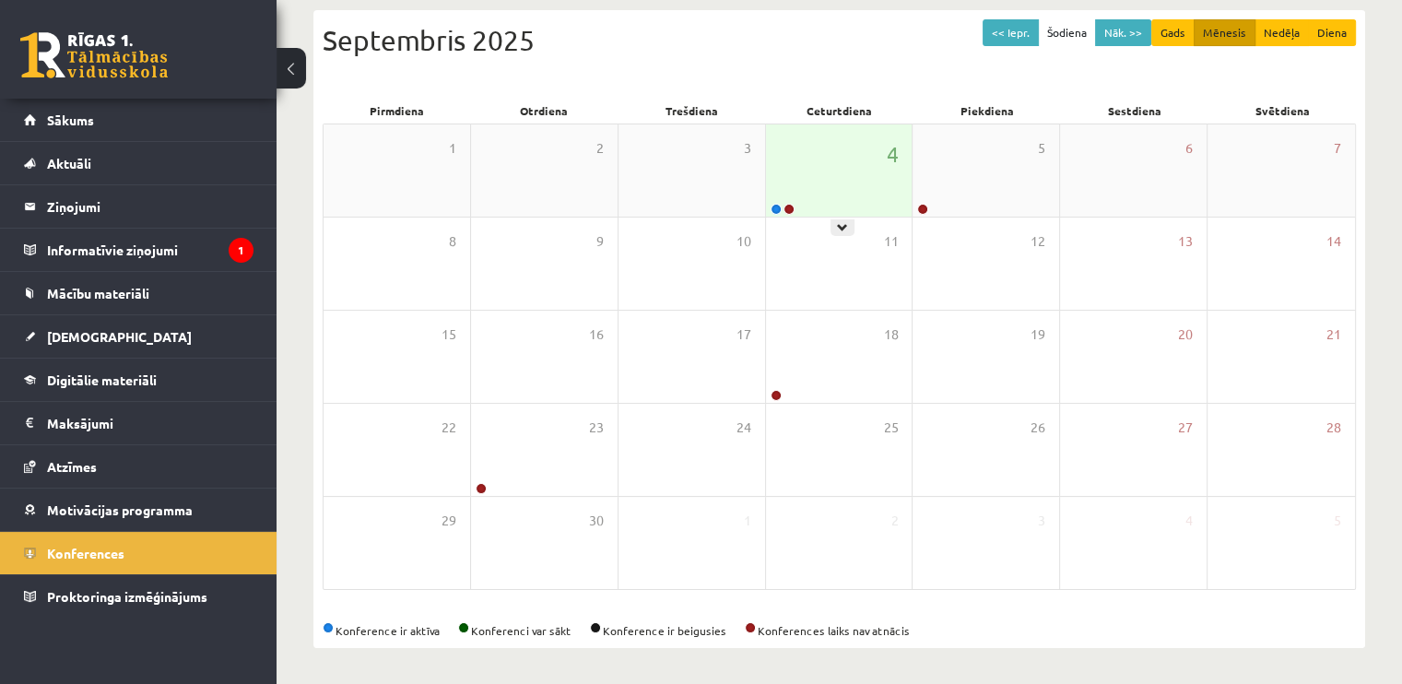
click at [836, 190] on div "4" at bounding box center [839, 170] width 147 height 92
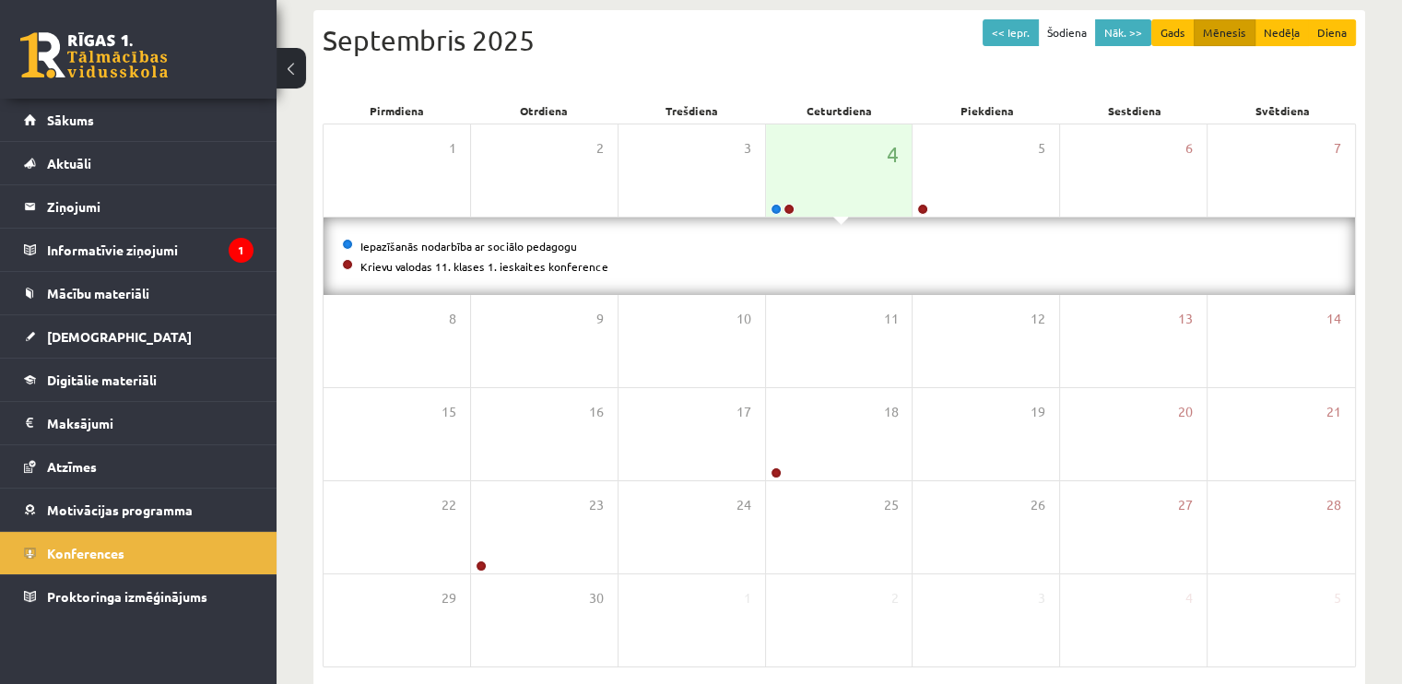
click at [531, 253] on li "Iepazīšanās nodarbība ar sociālo pedagogu" at bounding box center [839, 246] width 994 height 20
click at [548, 263] on link "Krievu valodas 11. klases 1. ieskaites konference" at bounding box center [484, 266] width 248 height 15
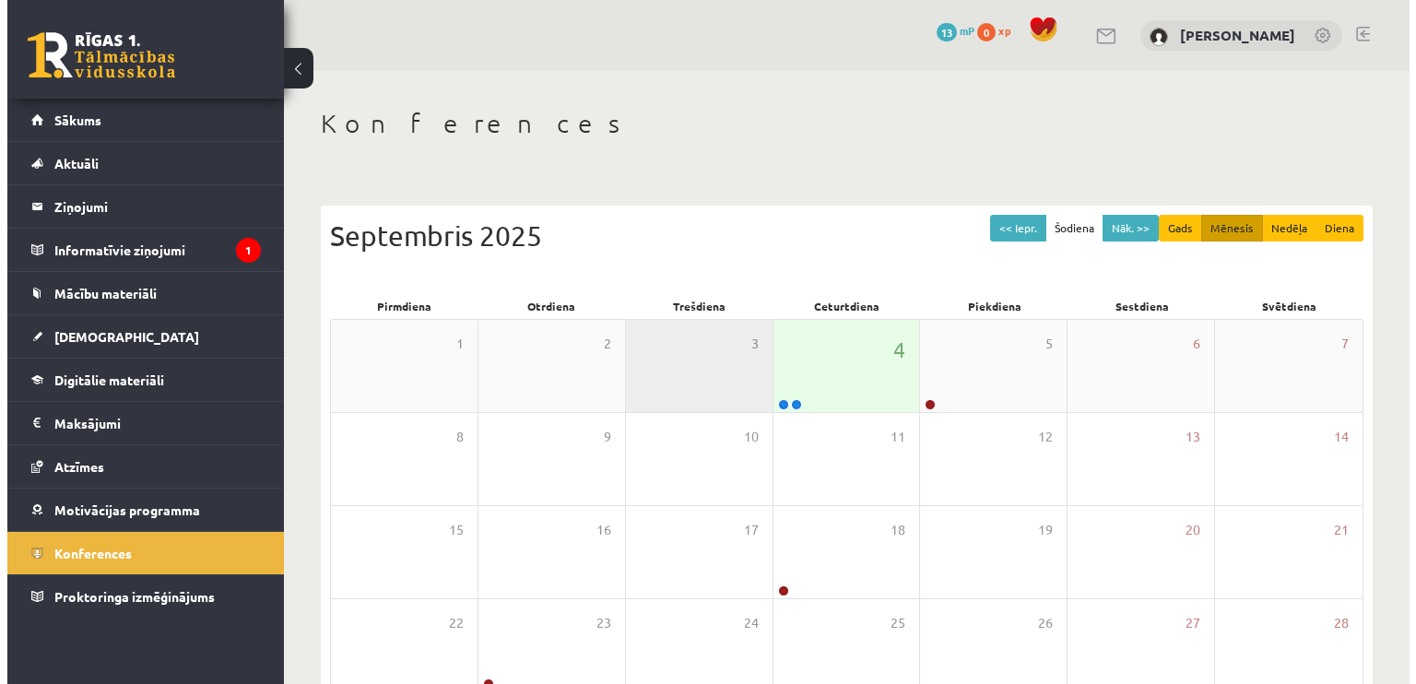
scroll to position [194, 0]
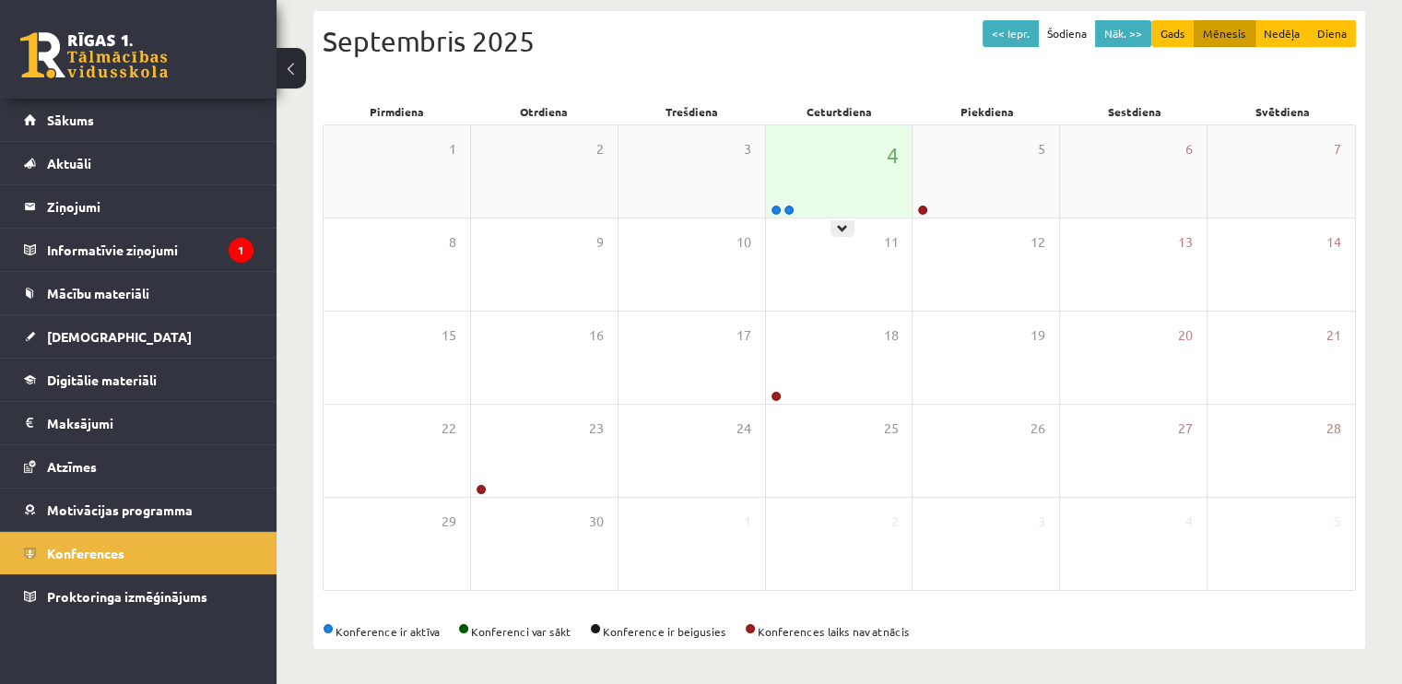
click at [836, 191] on div "4" at bounding box center [839, 171] width 147 height 92
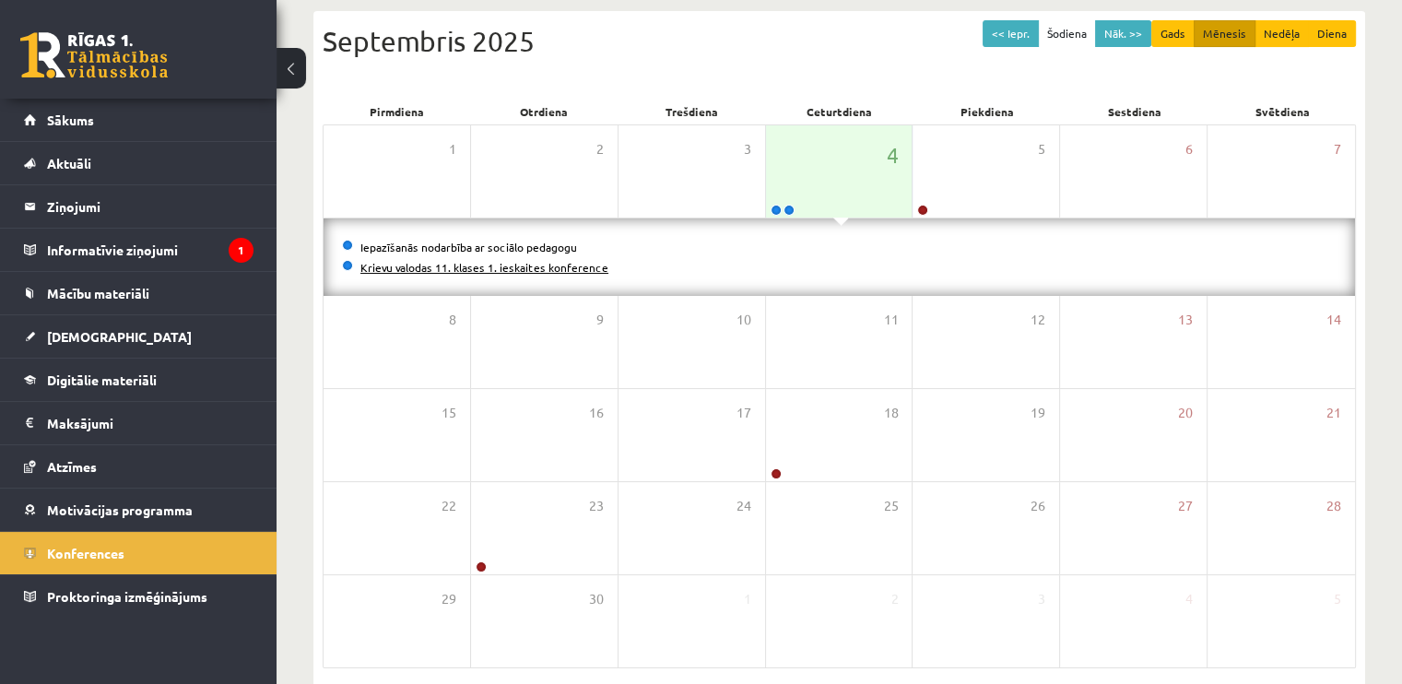
click at [485, 263] on link "Krievu valodas 11. klases 1. ieskaites konference" at bounding box center [484, 267] width 248 height 15
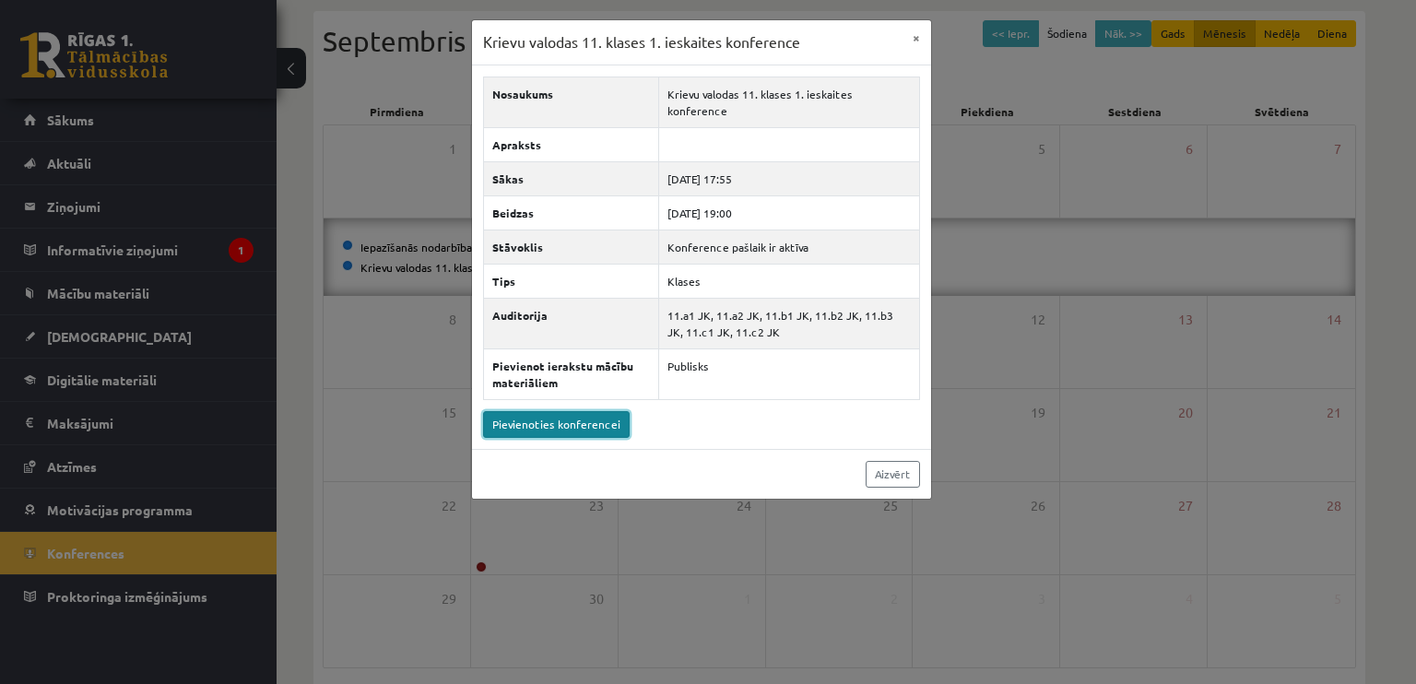
click at [582, 411] on link "Pievienoties konferencei" at bounding box center [556, 424] width 147 height 27
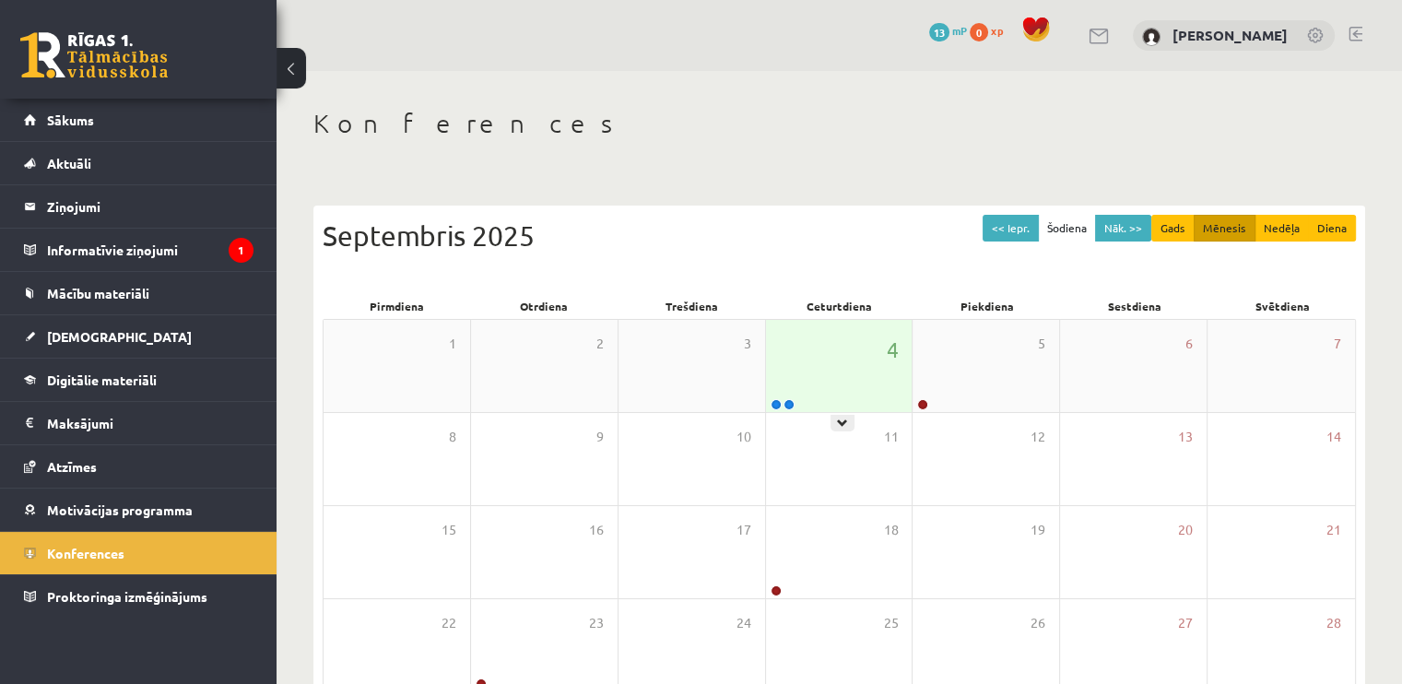
click at [858, 332] on div "4" at bounding box center [839, 366] width 147 height 92
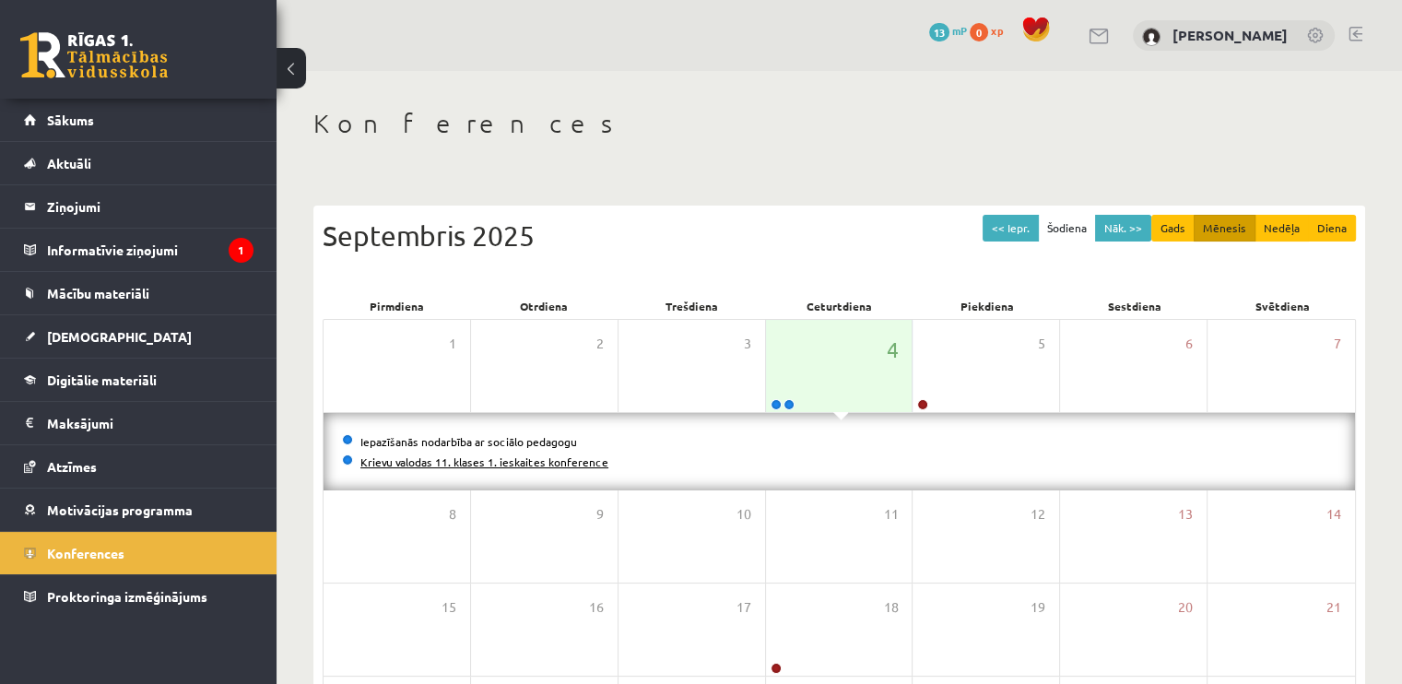
click at [504, 456] on link "Krievu valodas 11. klases 1. ieskaites konference" at bounding box center [484, 461] width 248 height 15
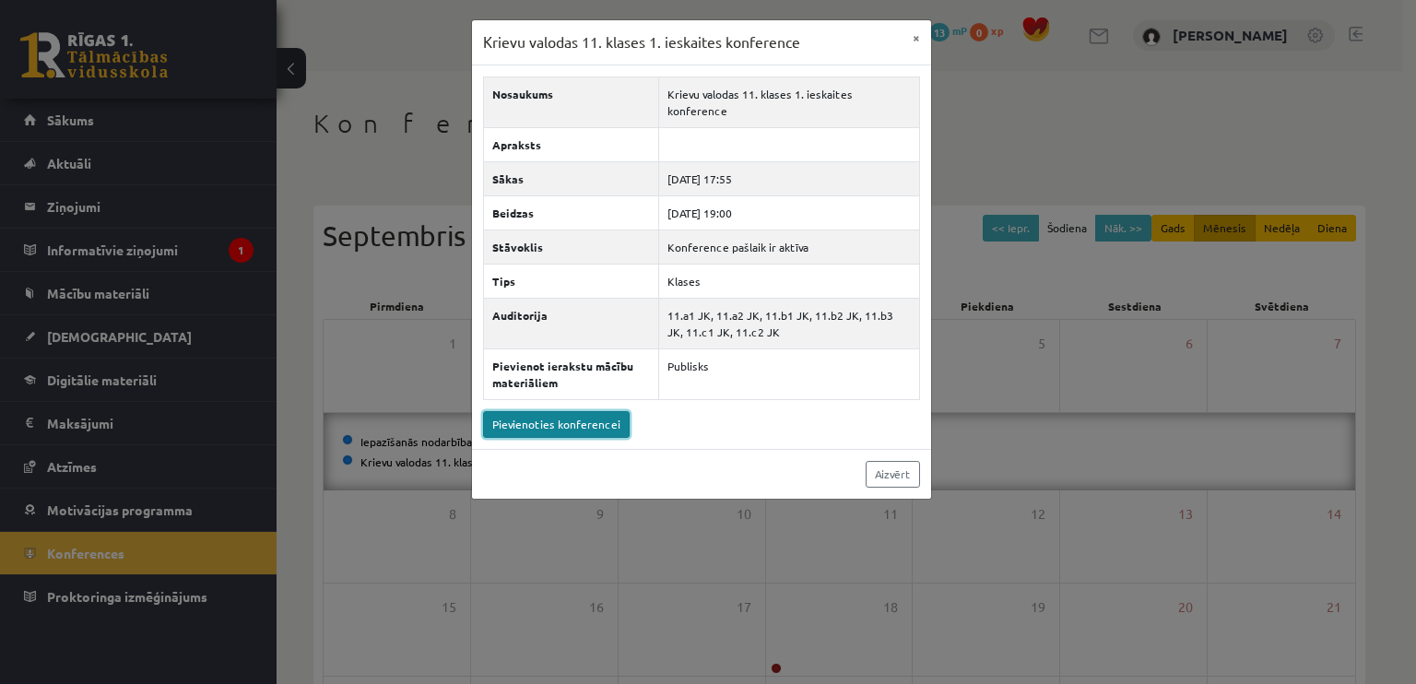
click at [560, 411] on link "Pievienoties konferencei" at bounding box center [556, 424] width 147 height 27
